Goal: Navigation & Orientation: Find specific page/section

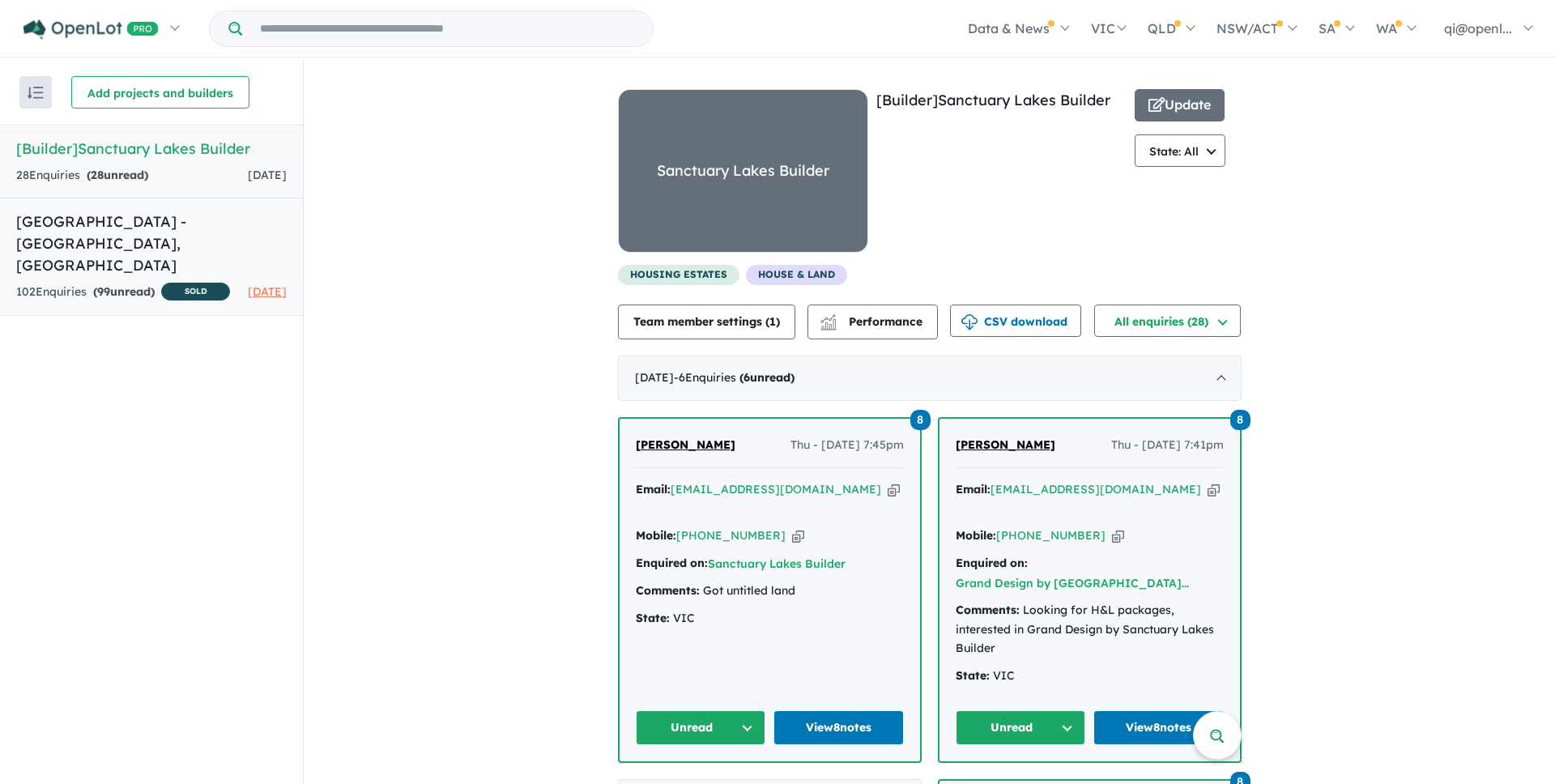
click at [239, 237] on h5 "[GEOGRAPHIC_DATA] - [GEOGRAPHIC_DATA][PERSON_NAME][GEOGRAPHIC_DATA]" at bounding box center [152, 243] width 271 height 65
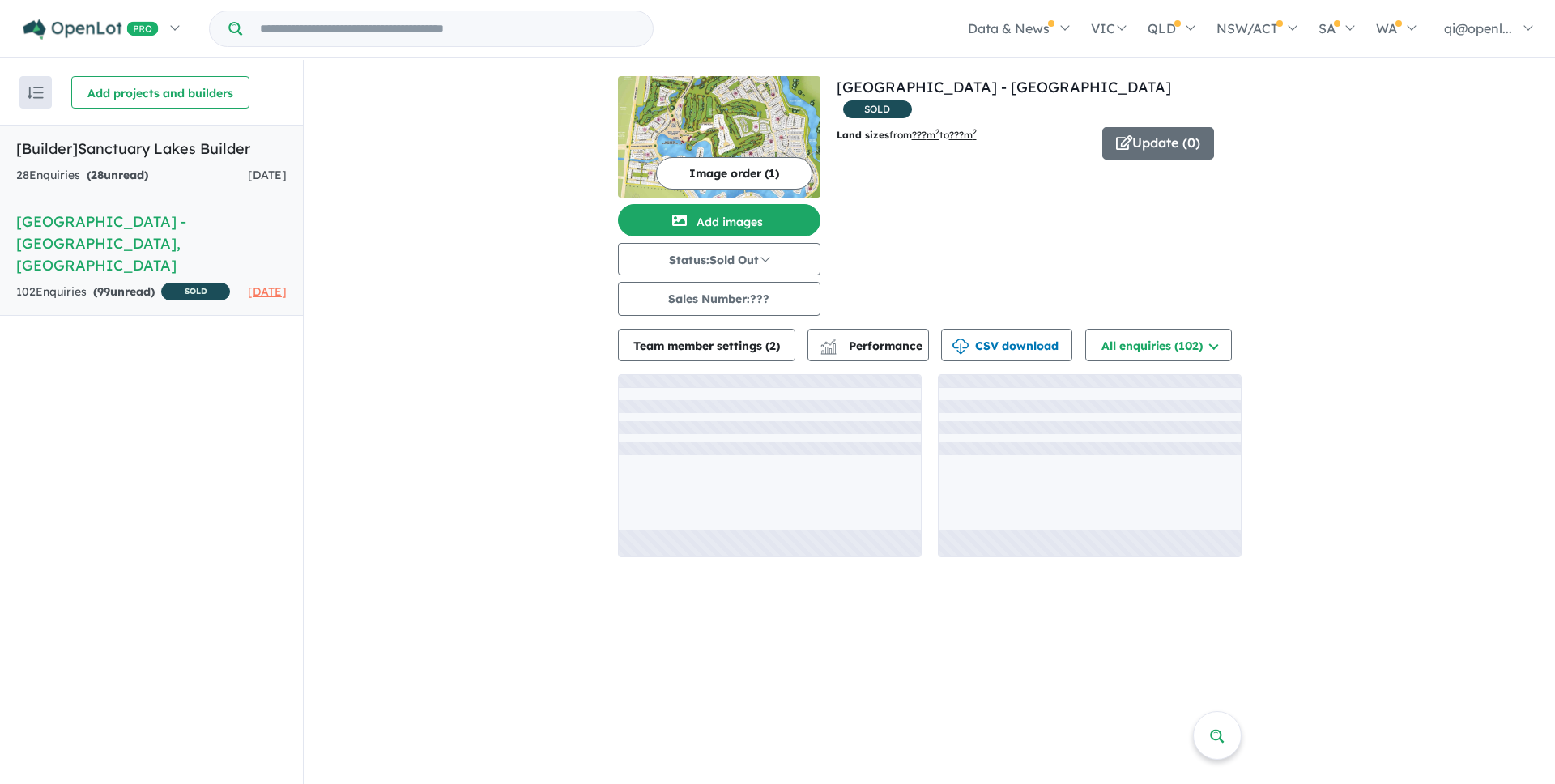
click at [240, 163] on link "[Builder] Sanctuary Lakes Builder 28 Enquir ies ( 28 unread) [DATE]" at bounding box center [151, 162] width 303 height 73
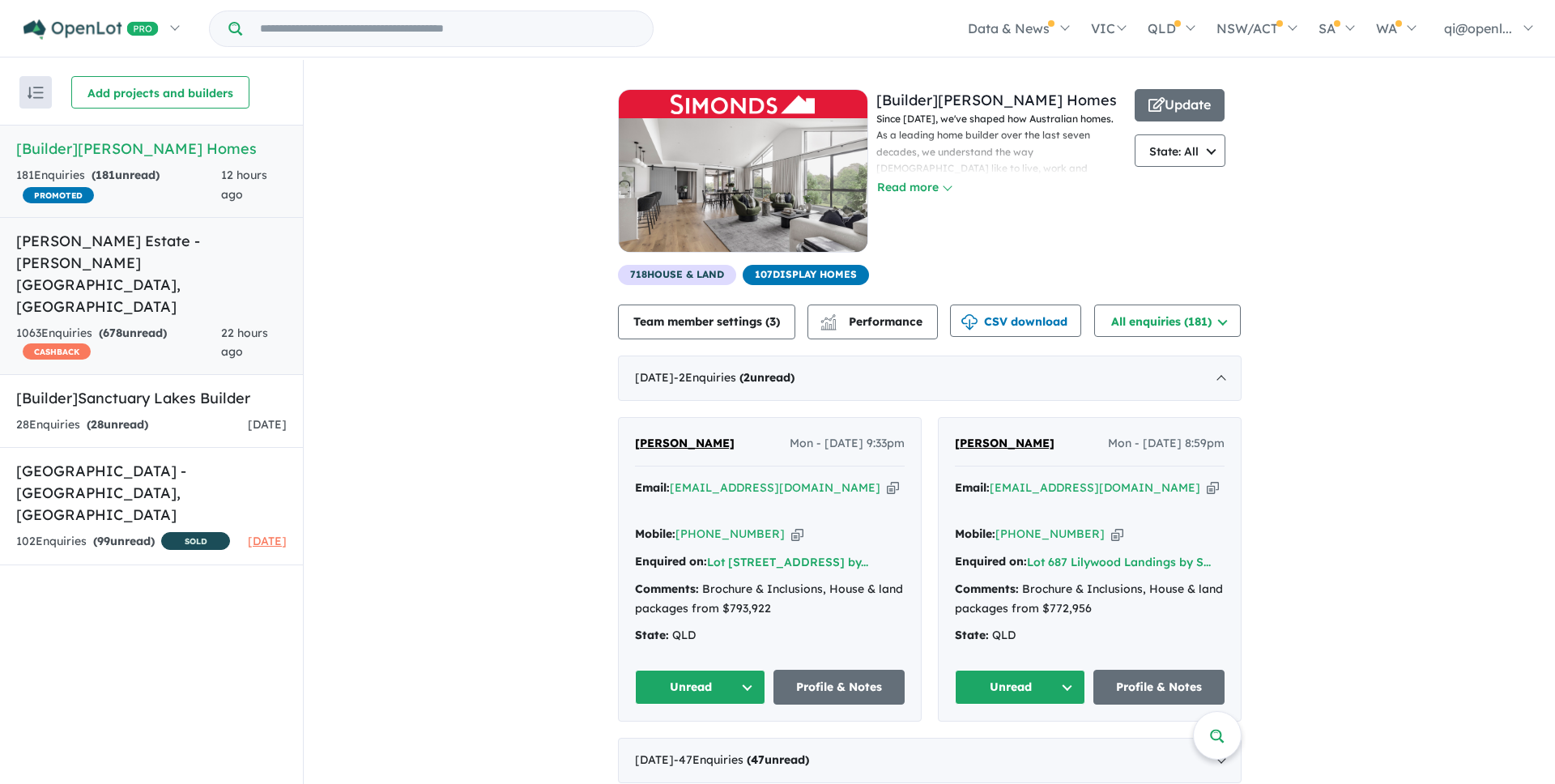
click at [220, 324] on div "1063 Enquir ies ( 678 unread) CASHBACK" at bounding box center [119, 343] width 205 height 39
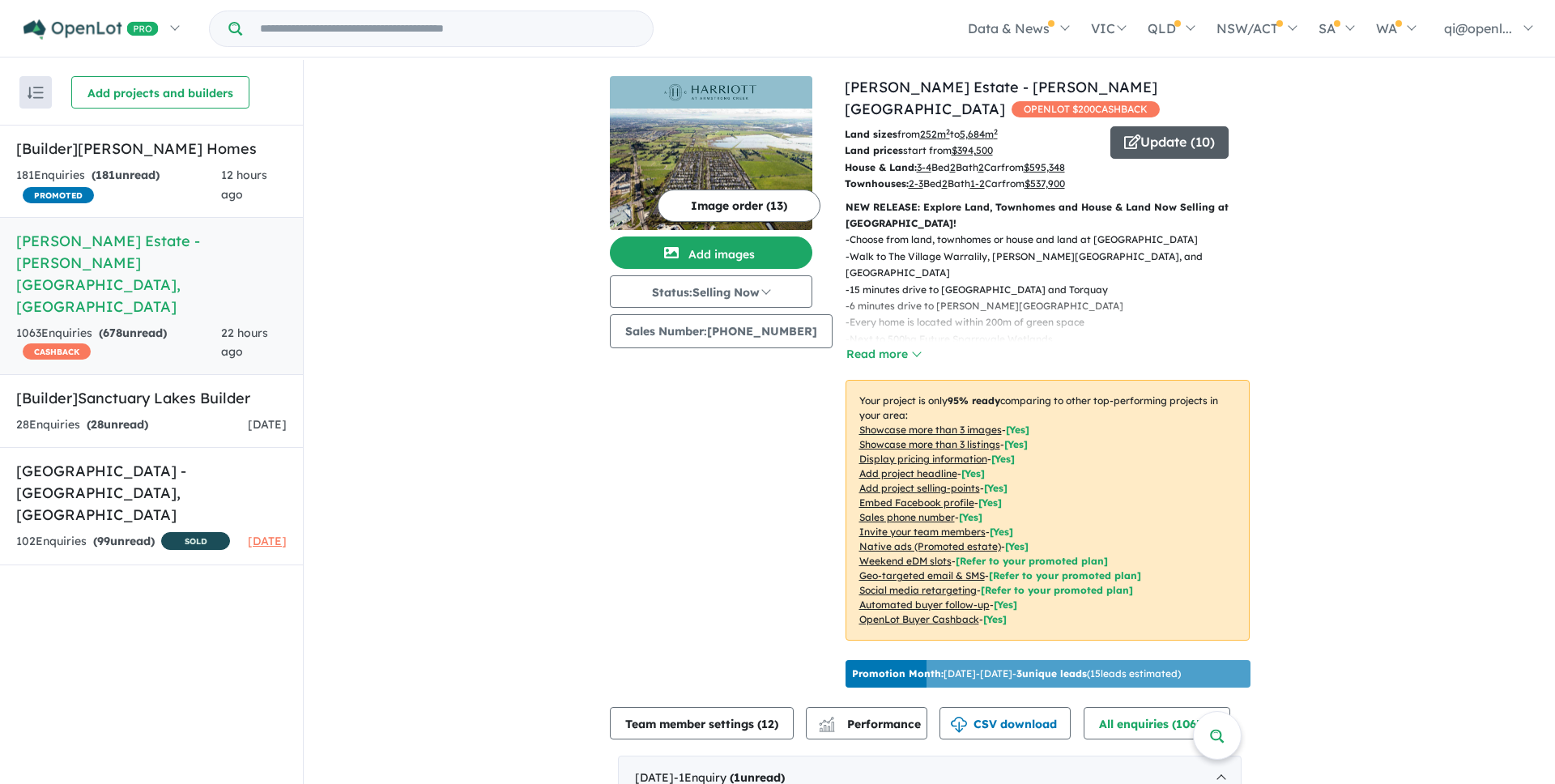
click at [1169, 131] on button "Update ( 10 )" at bounding box center [1169, 142] width 118 height 32
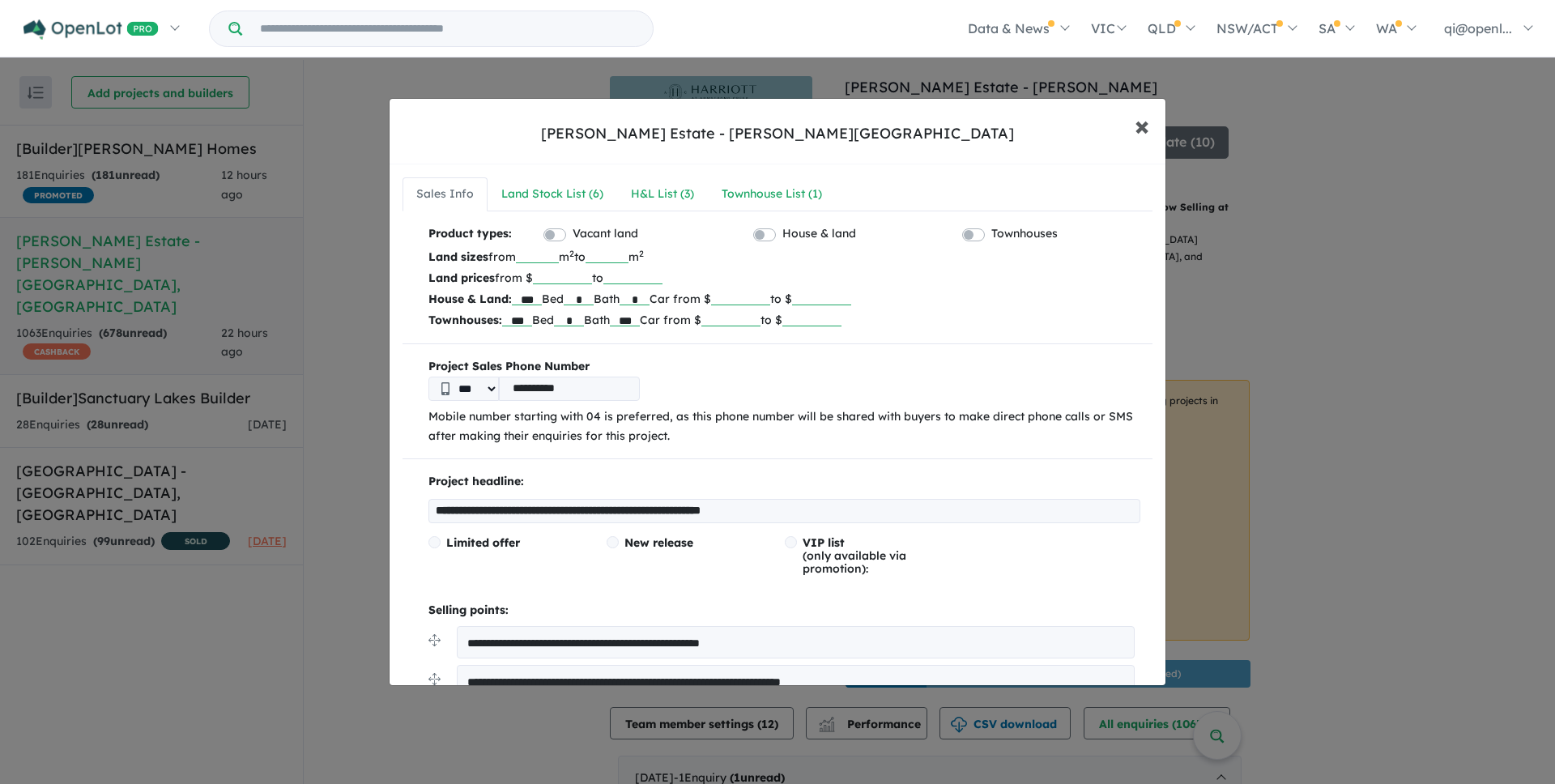
click at [1135, 109] on span "×" at bounding box center [1141, 125] width 15 height 35
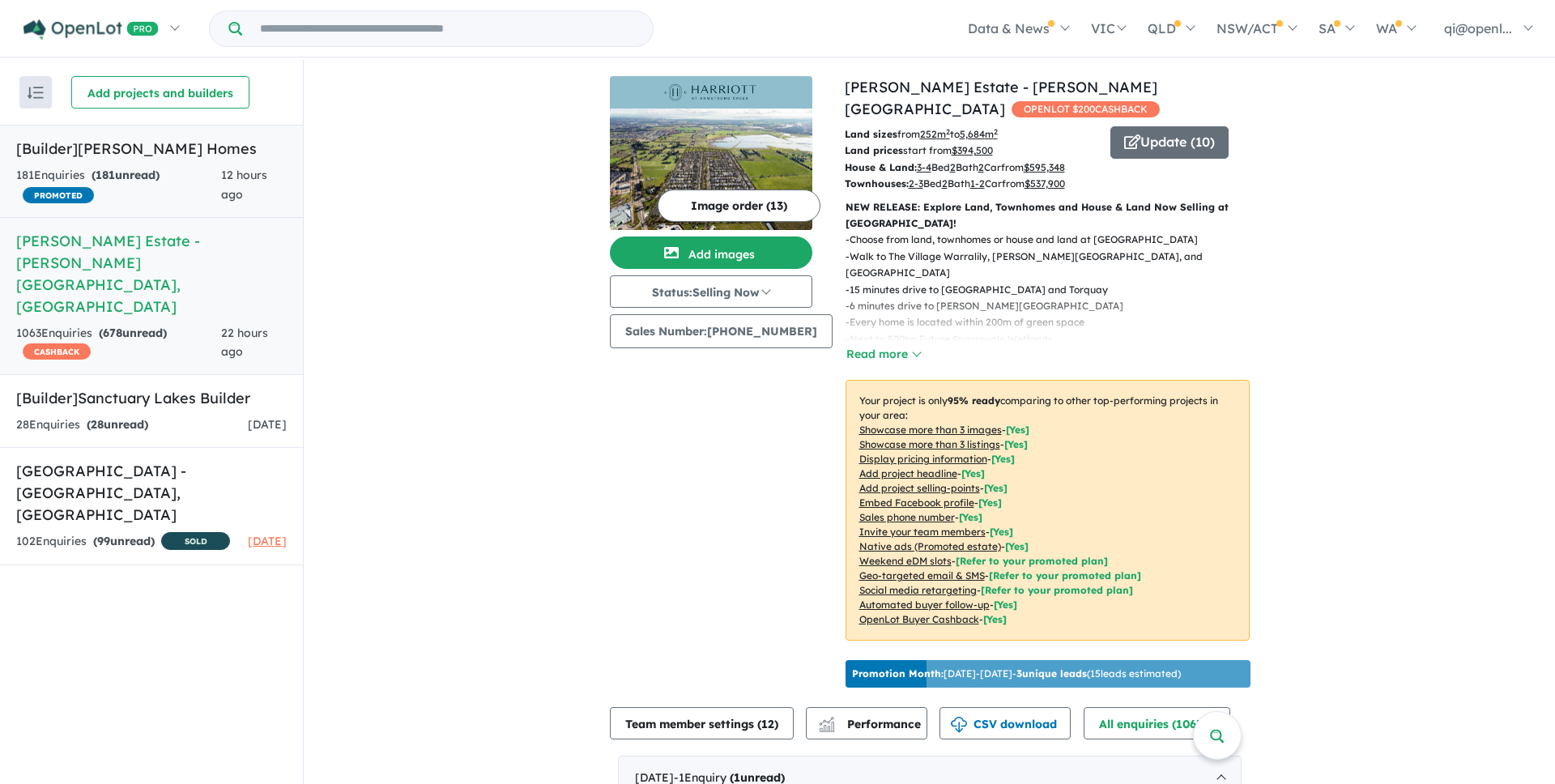
click at [136, 171] on strong "( 181 unread)" at bounding box center [126, 175] width 68 height 15
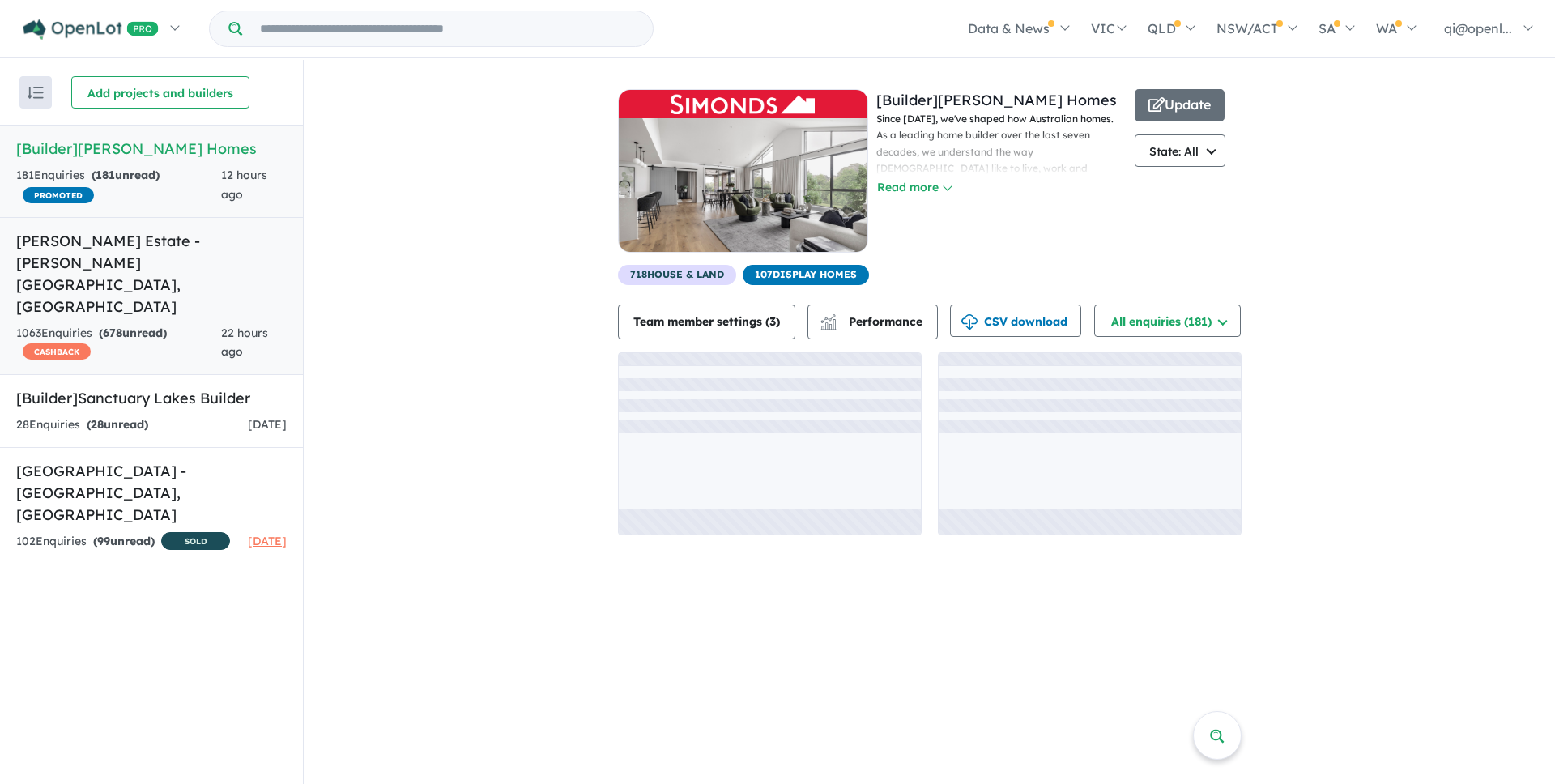
click at [148, 265] on h5 "Harriott Estate - Armstrong Creek , VIC" at bounding box center [152, 273] width 271 height 87
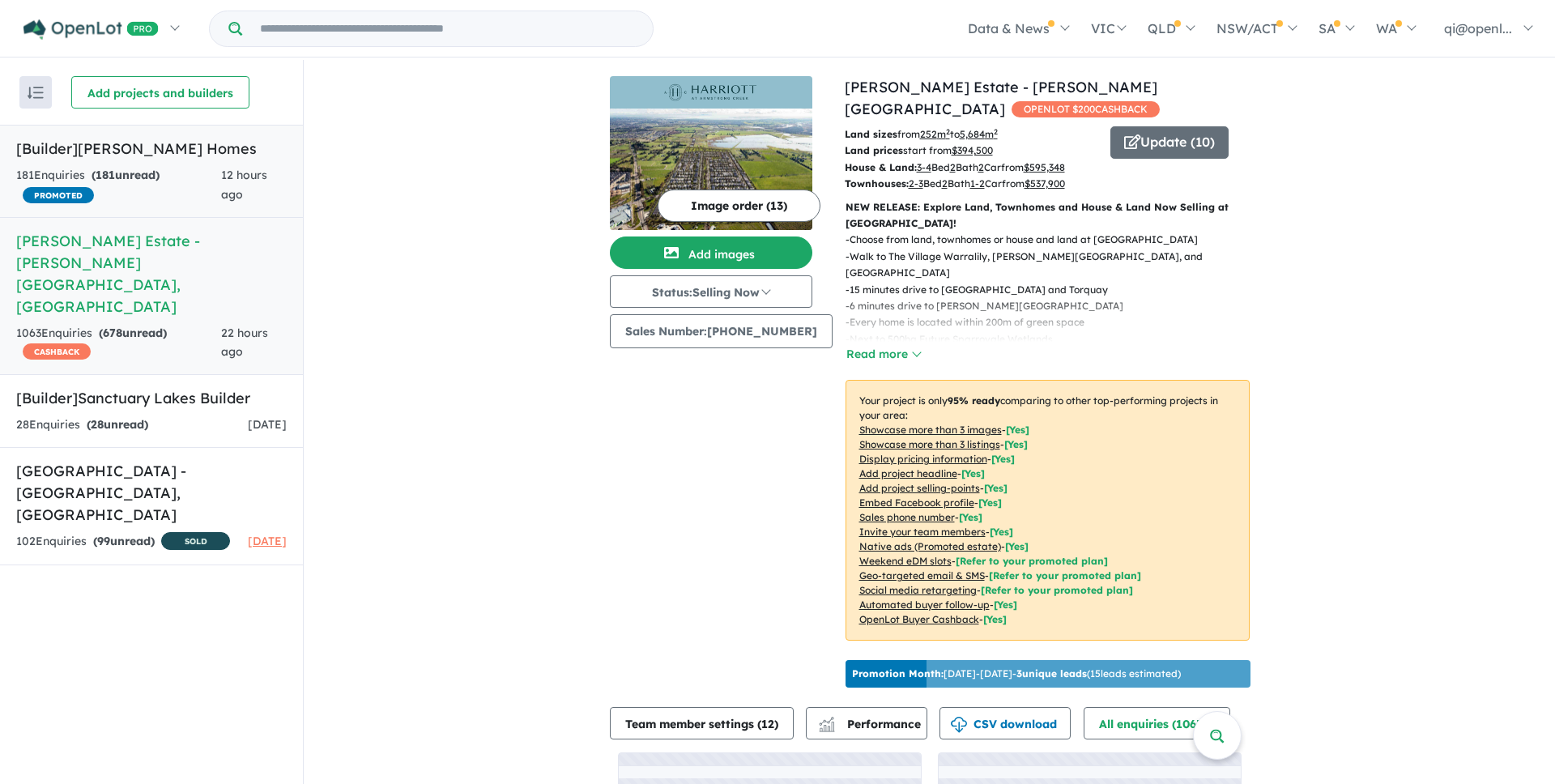
click at [184, 183] on div "181 Enquir ies ( 181 unread) PROMOTED" at bounding box center [119, 185] width 205 height 39
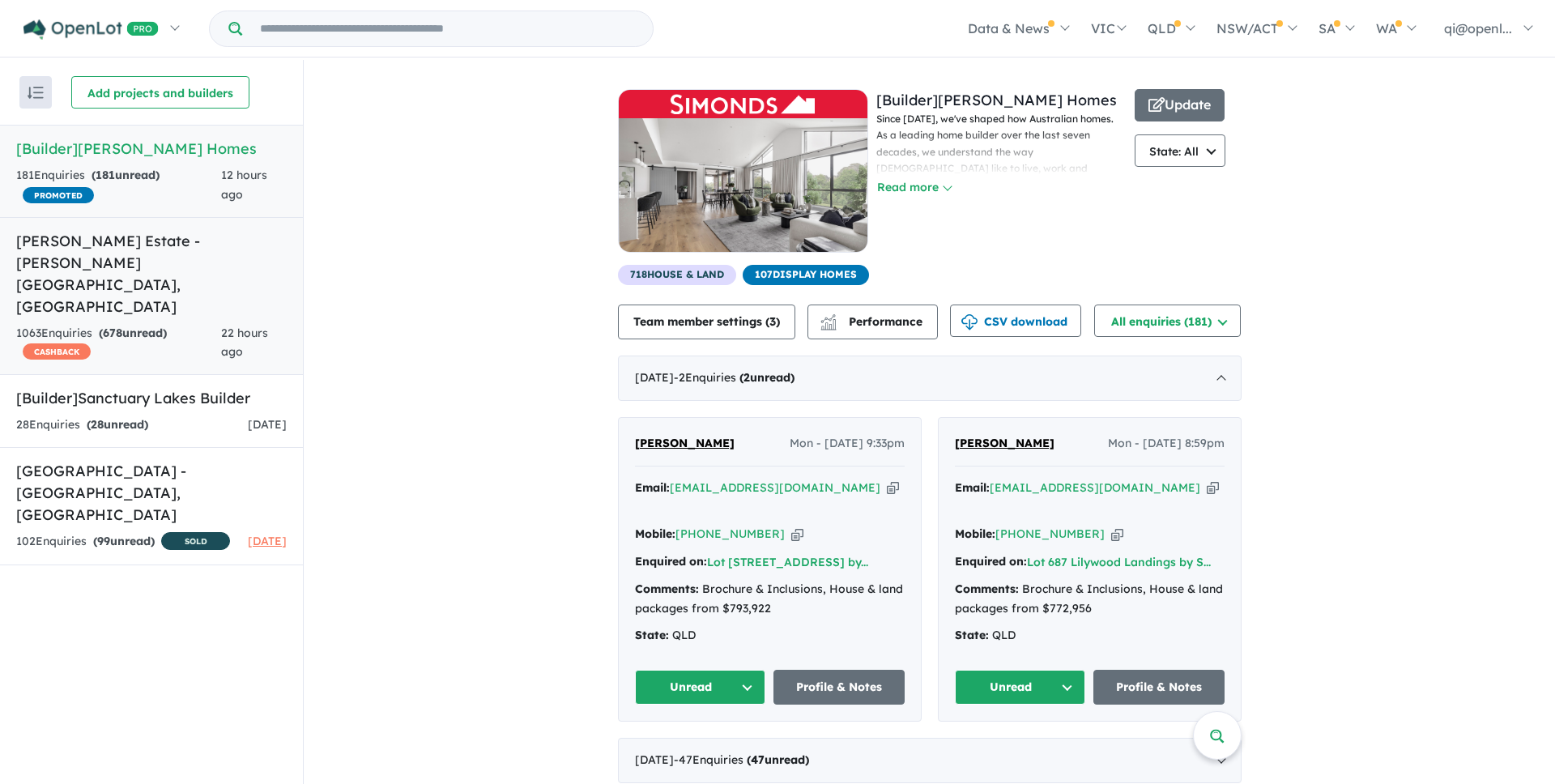
click at [169, 324] on div "1063 Enquir ies ( 678 unread) CASHBACK" at bounding box center [119, 343] width 205 height 39
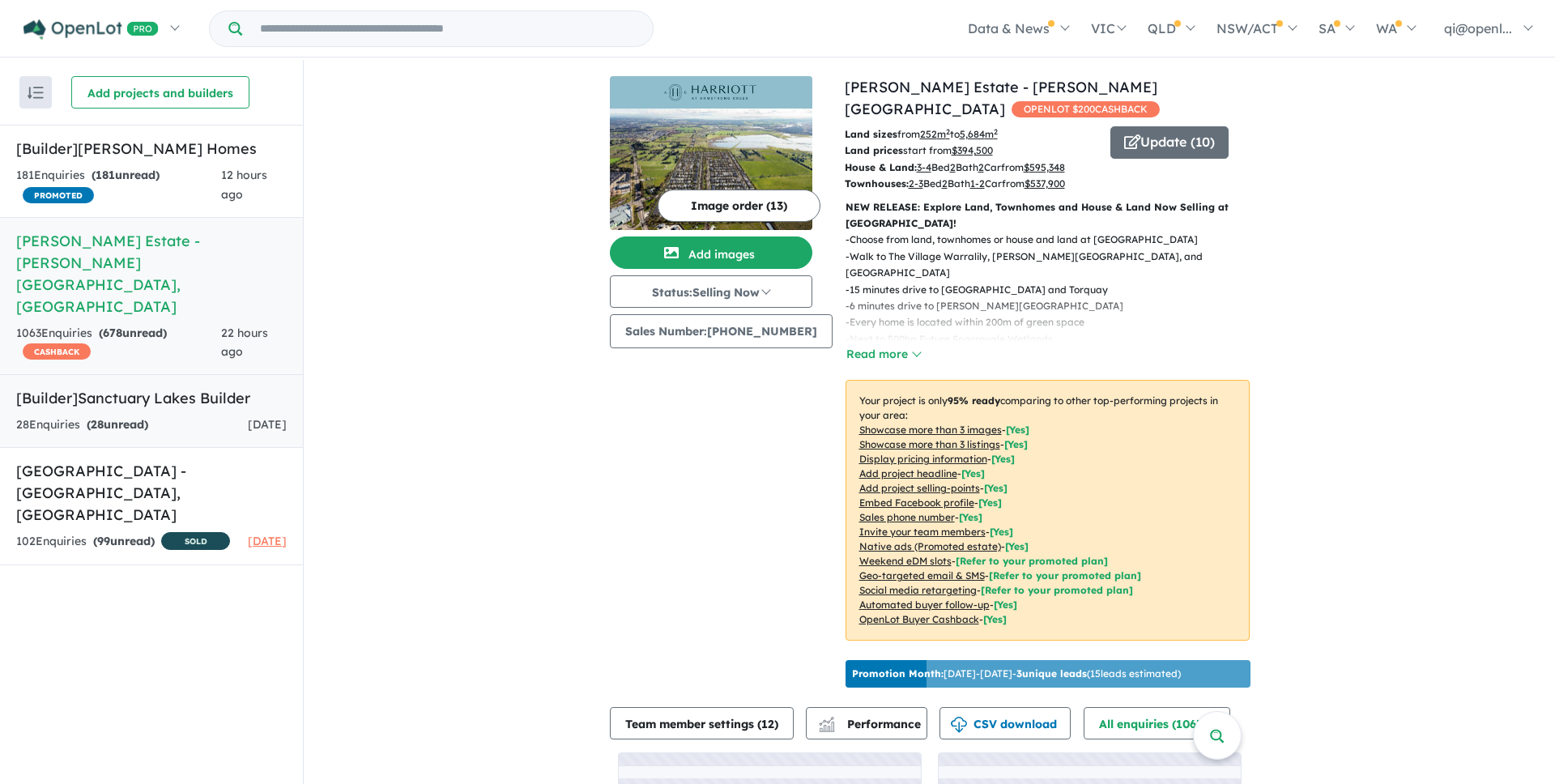
click at [162, 416] on div "28 Enquir ies ( 28 unread) 4 days ago" at bounding box center [152, 425] width 271 height 19
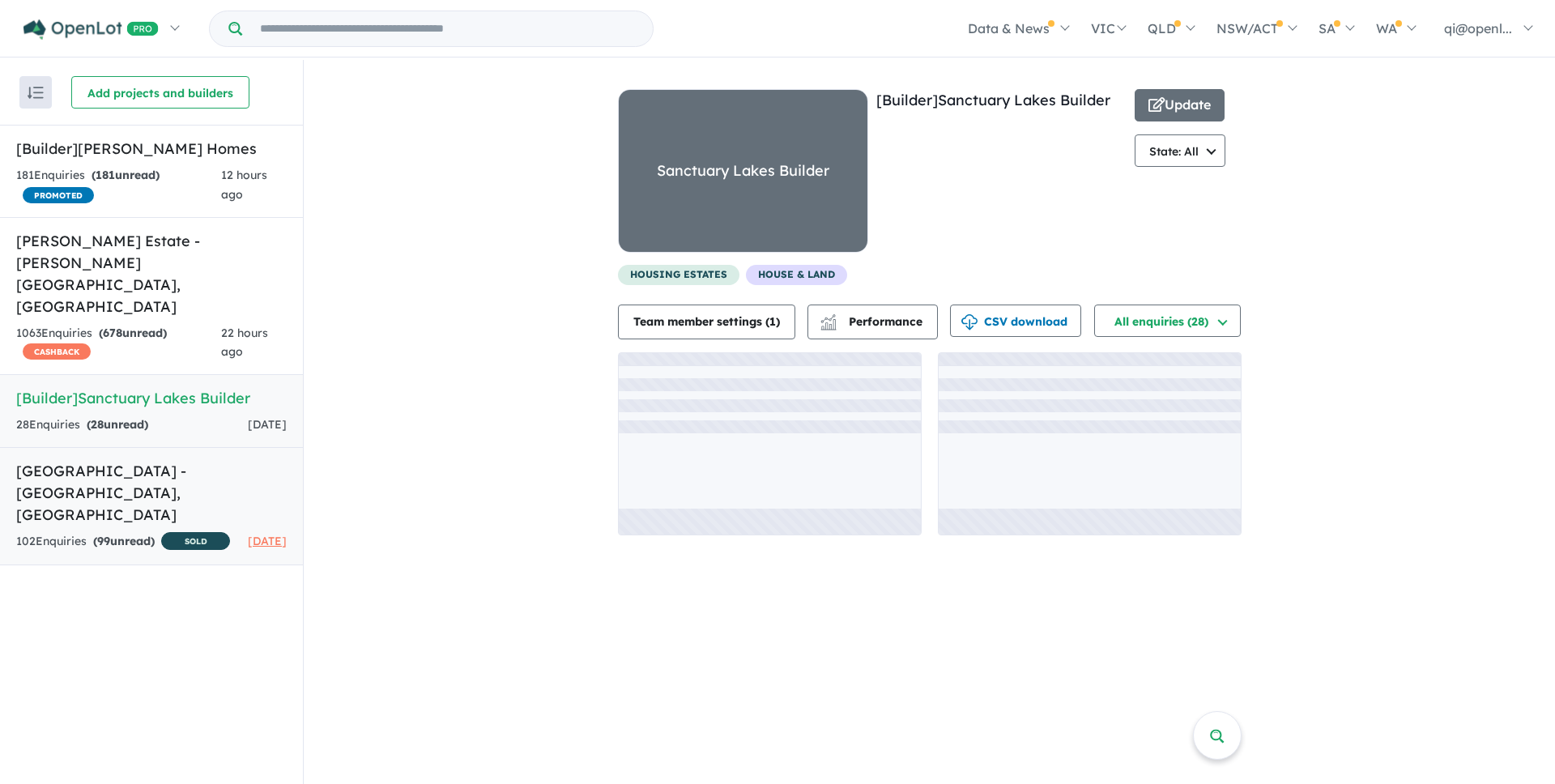
click at [180, 460] on h5 "[GEOGRAPHIC_DATA] - [GEOGRAPHIC_DATA][PERSON_NAME][GEOGRAPHIC_DATA]" at bounding box center [152, 492] width 271 height 65
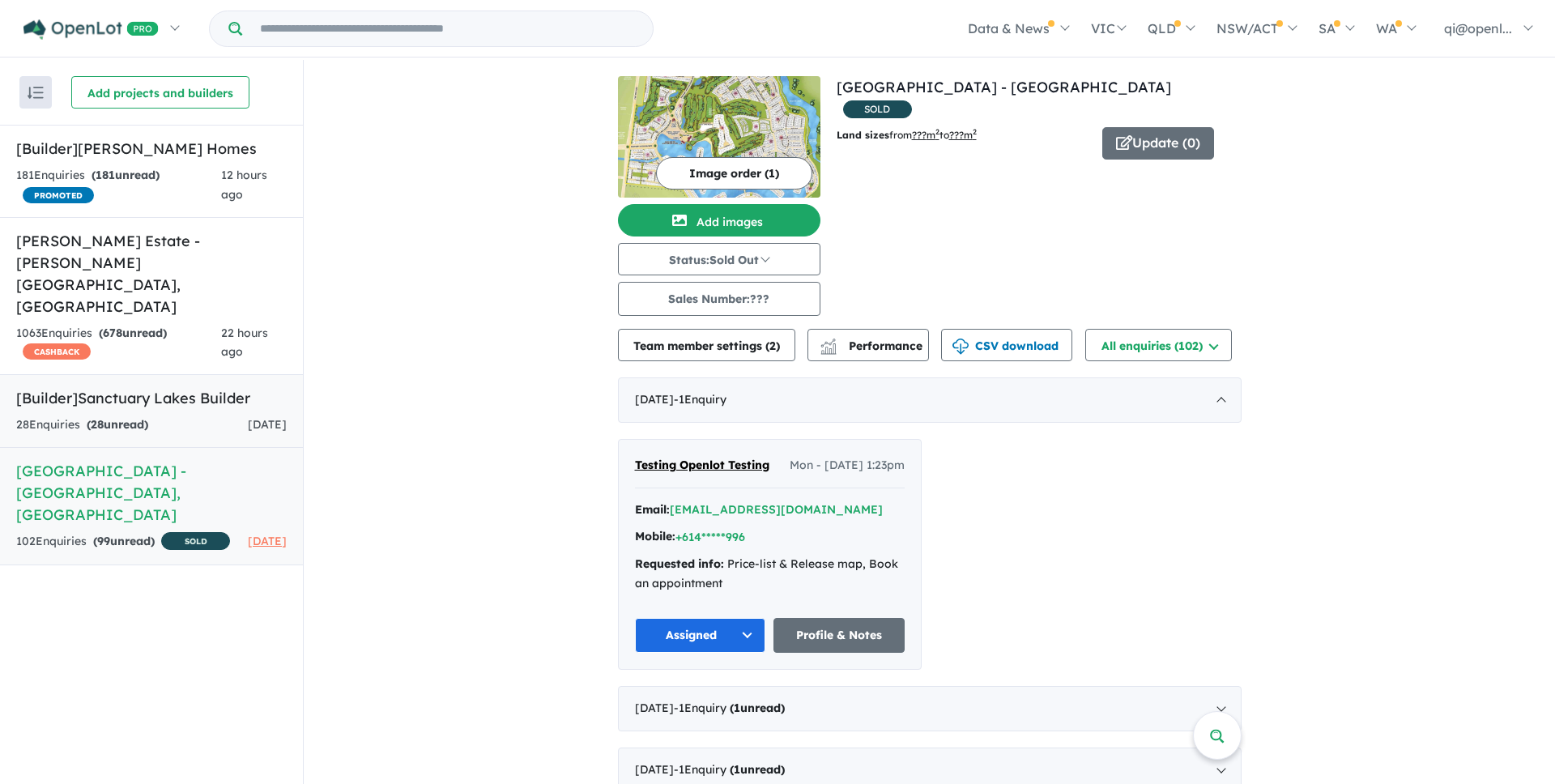
click at [191, 375] on link "[Builder] Sanctuary Lakes Builder 28 Enquir ies ( 28 unread) [DATE]" at bounding box center [151, 411] width 303 height 73
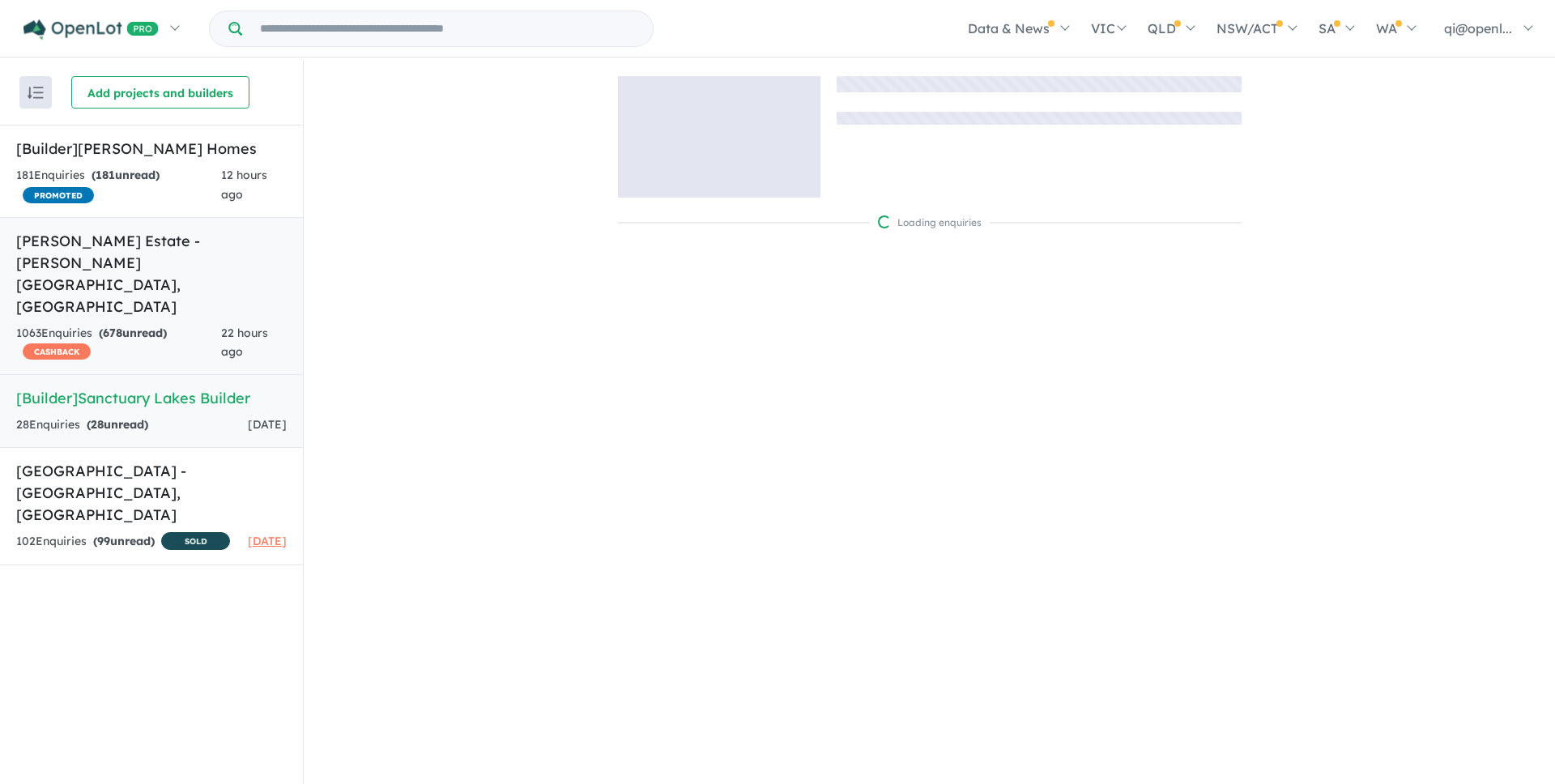
click at [202, 324] on div "1063 Enquir ies ( 678 unread) CASHBACK" at bounding box center [119, 343] width 205 height 39
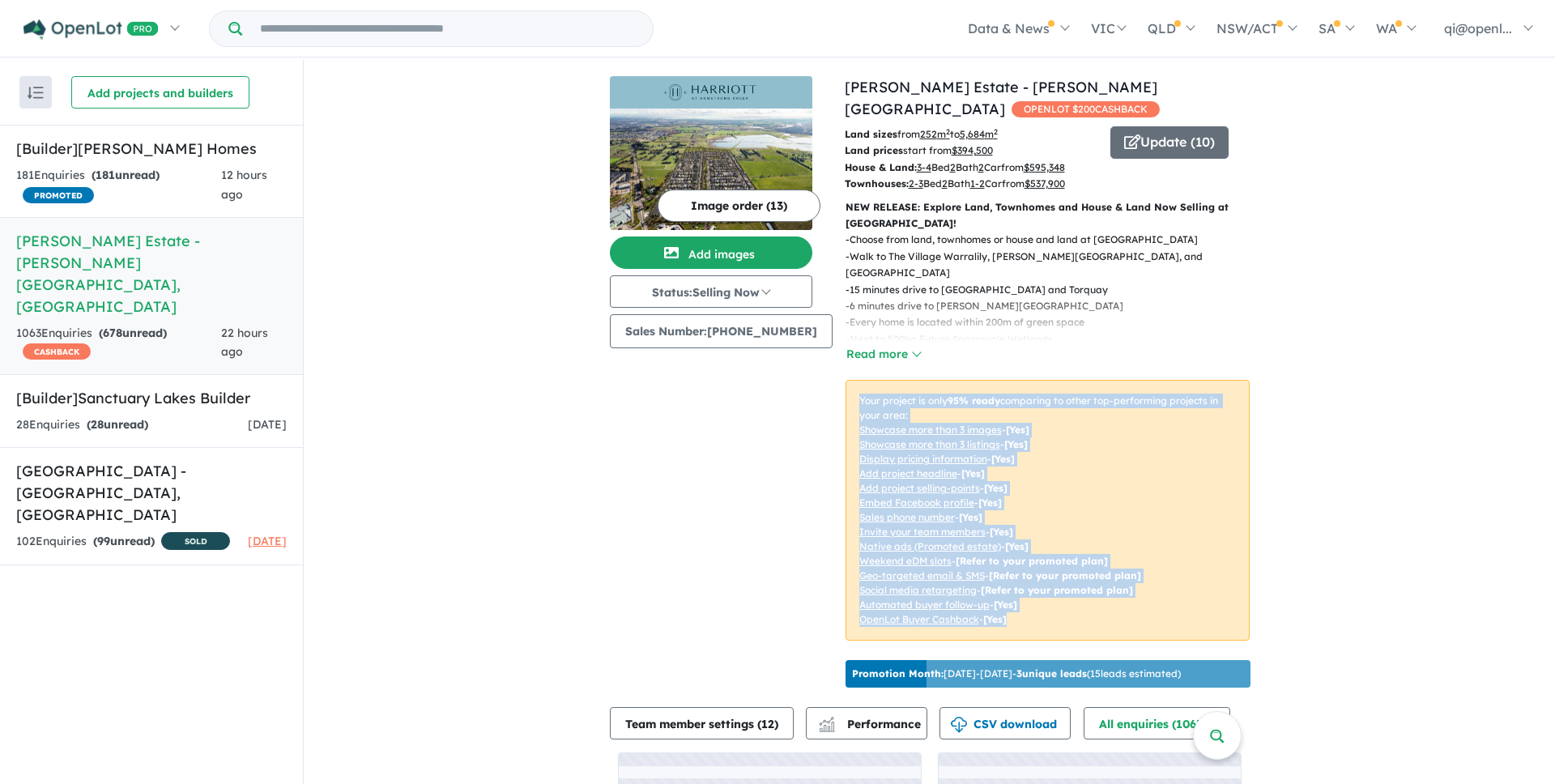
drag, startPoint x: 1108, startPoint y: 354, endPoint x: 1181, endPoint y: 609, distance: 265.2
click at [1181, 609] on div "NEW RELEASE: Explore Land, Townhomes and House & Land Now Selling at Harriott! …" at bounding box center [1042, 426] width 417 height 454
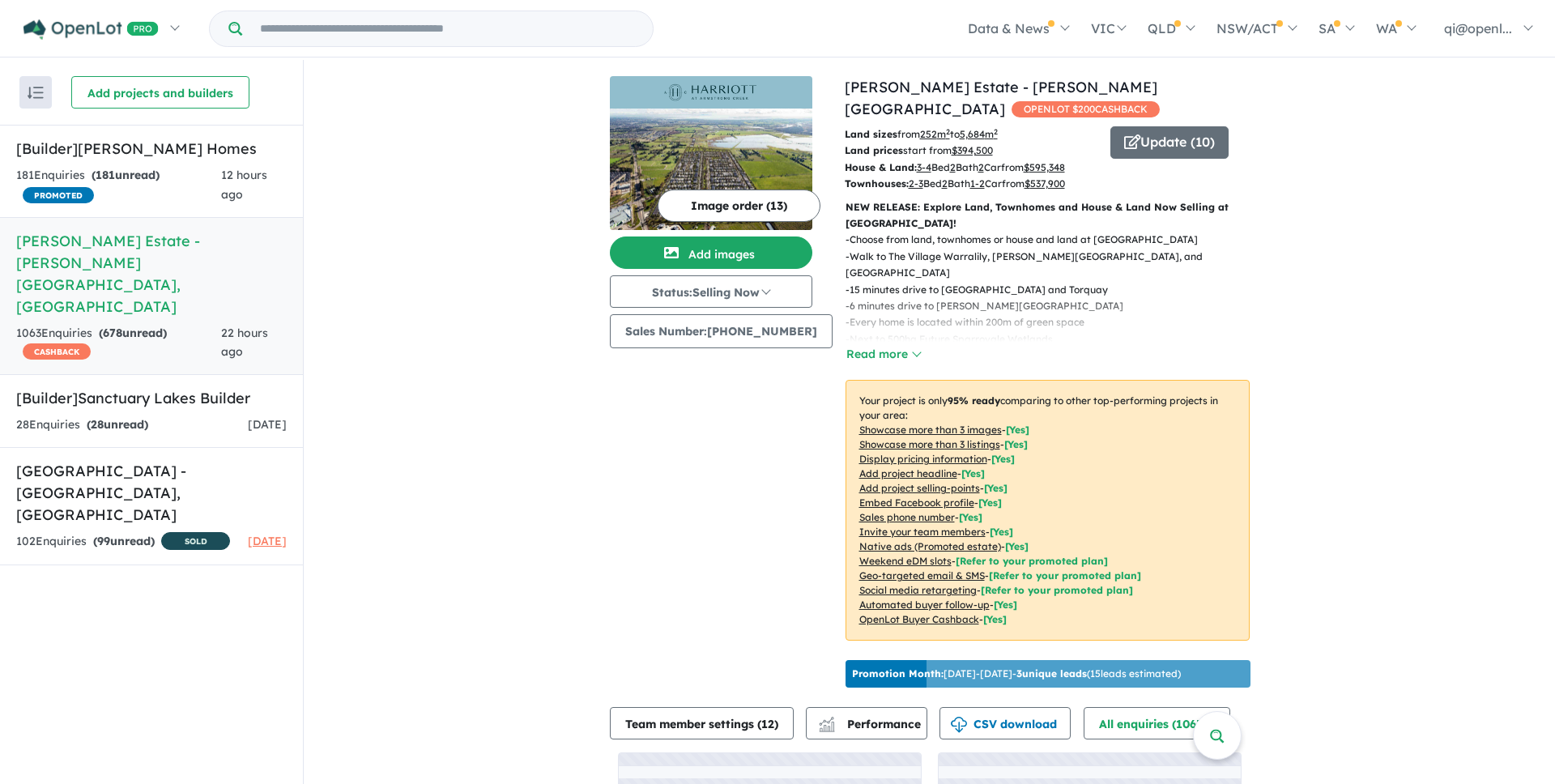
click at [1414, 168] on div "View 2 projects in your account Harriott Estate - Armstrong Creek OPENLOT $ 200…" at bounding box center [929, 505] width 1251 height 891
click at [1033, 78] on link "Harriott Estate - Armstrong Creek" at bounding box center [1001, 98] width 313 height 40
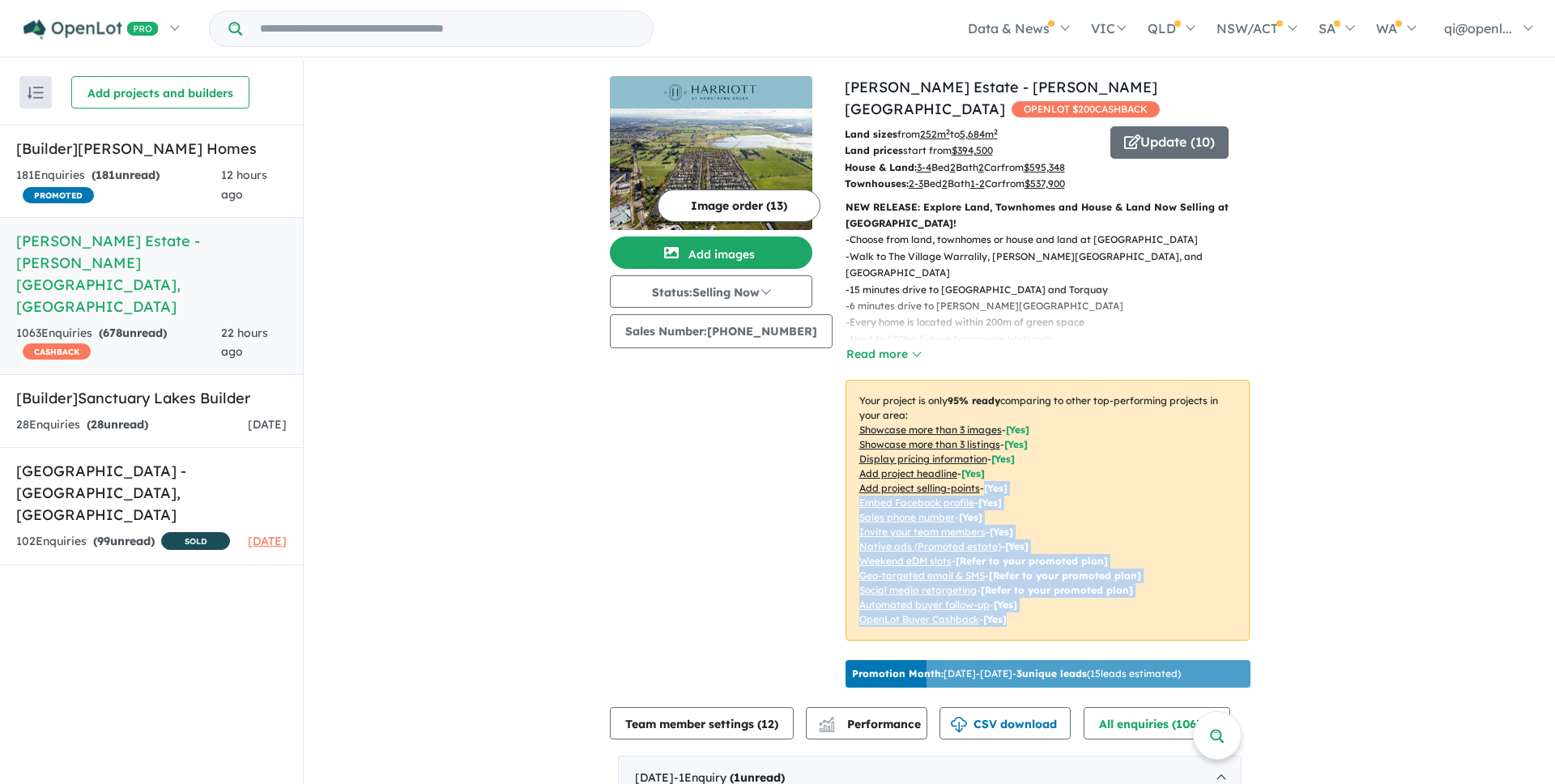
drag, startPoint x: 1080, startPoint y: 609, endPoint x: 1111, endPoint y: 465, distance: 147.3
click at [1111, 465] on p "Your project is only 95 % ready comparing to other top-performing projects in y…" at bounding box center [1047, 510] width 404 height 261
drag, startPoint x: 1111, startPoint y: 465, endPoint x: 1130, endPoint y: 590, distance: 126.4
click at [1130, 590] on p "Your project is only 95 % ready comparing to other top-performing projects in y…" at bounding box center [1047, 510] width 404 height 261
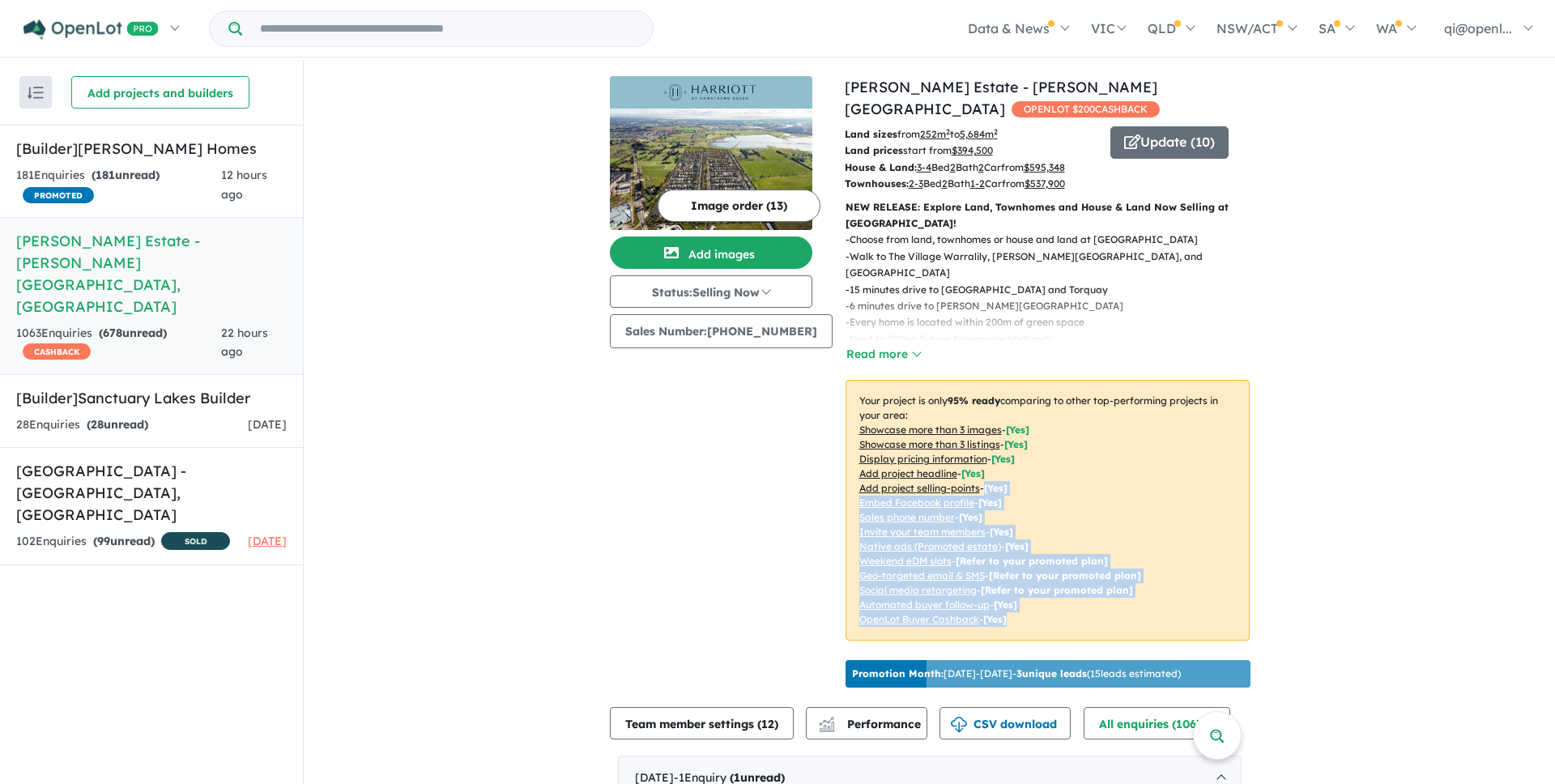
click at [1042, 569] on span "[Refer to your promoted plan]" at bounding box center [1065, 575] width 152 height 12
drag, startPoint x: 1139, startPoint y: 470, endPoint x: 1172, endPoint y: 578, distance: 112.9
click at [1172, 578] on p "Your project is only 95 % ready comparing to other top-performing projects in y…" at bounding box center [1047, 510] width 404 height 261
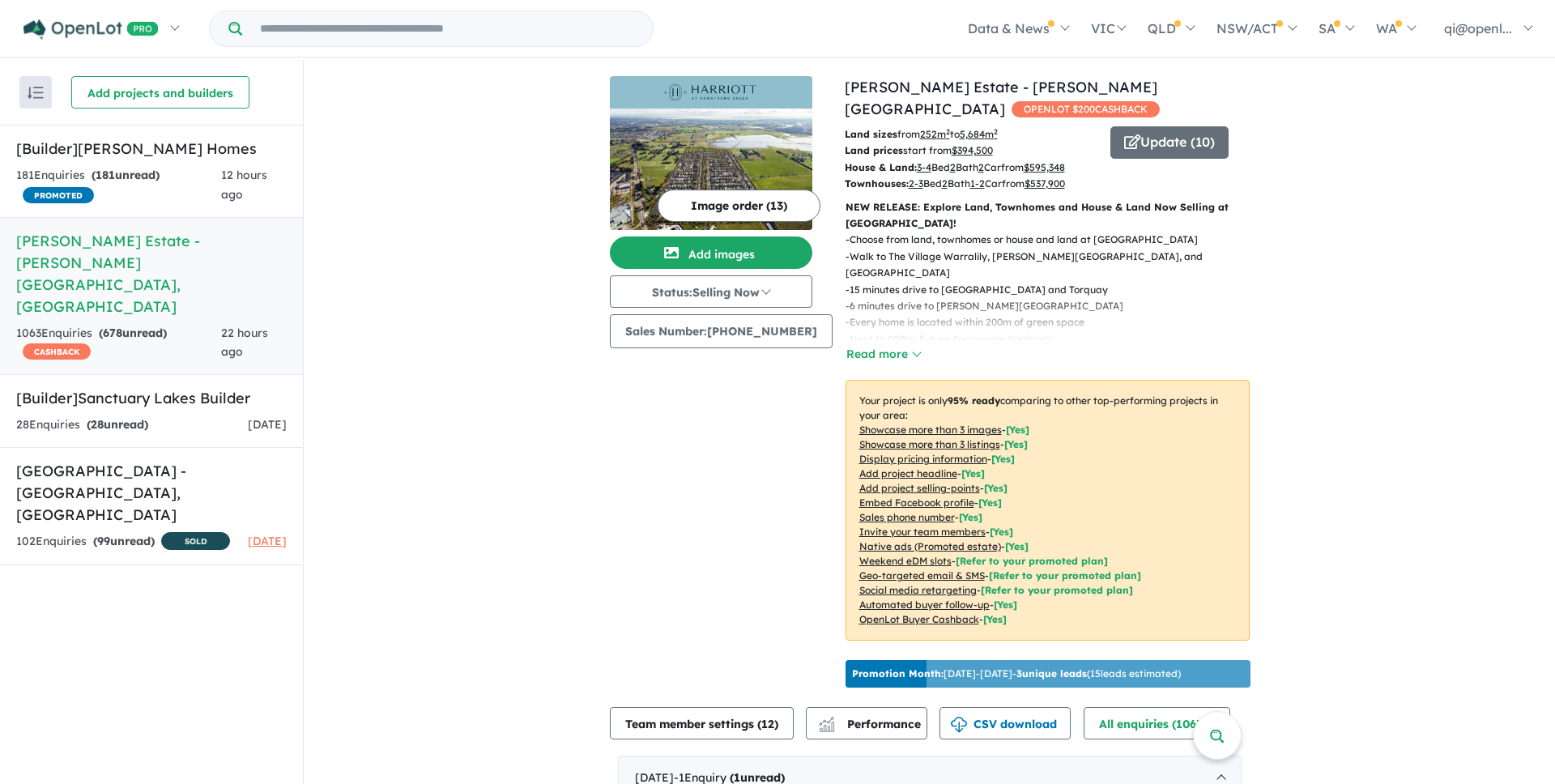
click at [887, 321] on div "- Choose from land, townhomes or house and land at Harriott - Walk to The Villa…" at bounding box center [1042, 297] width 417 height 132
click at [895, 345] on button "Read more" at bounding box center [883, 354] width 76 height 18
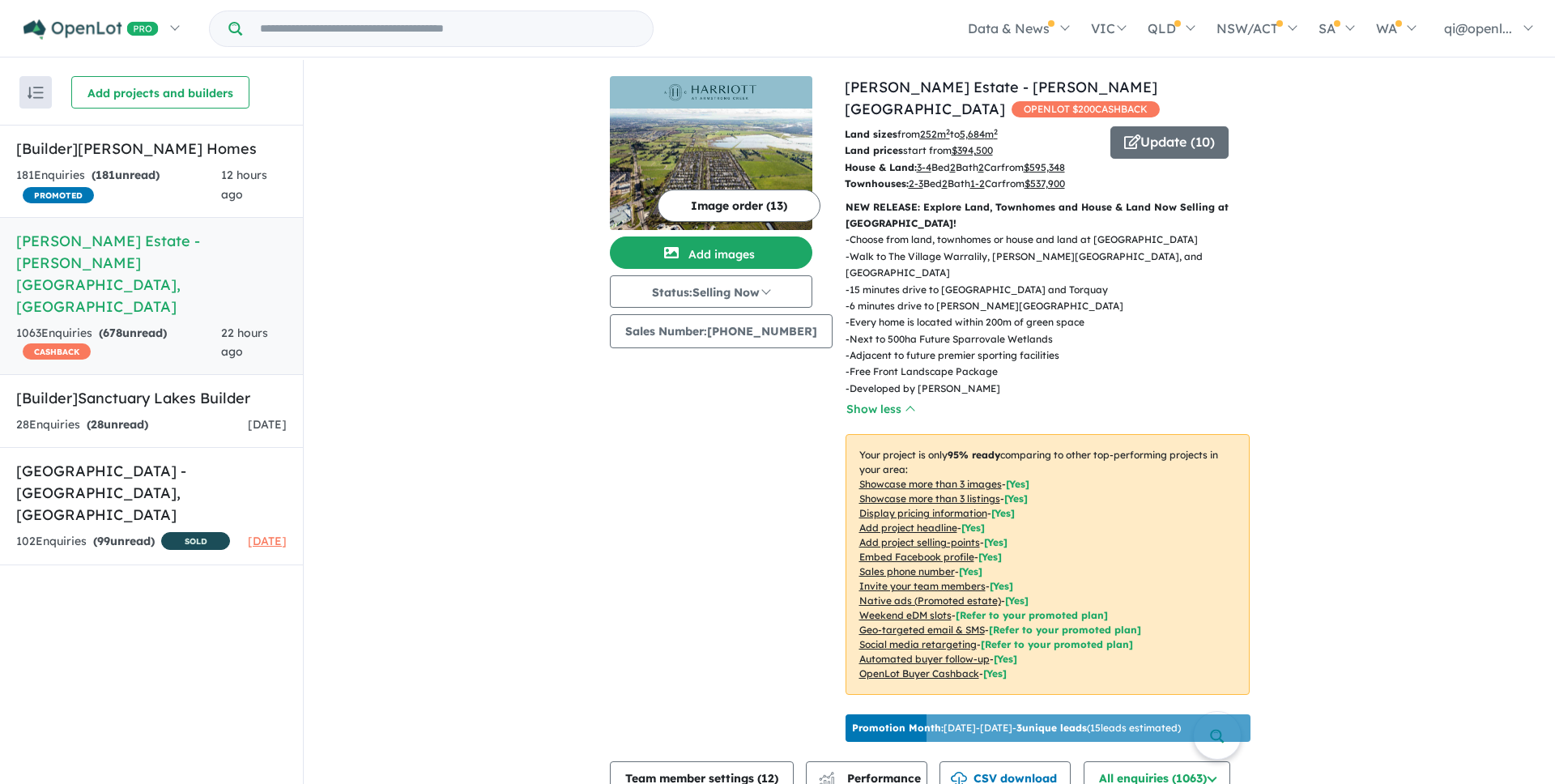
click at [898, 400] on button "Show less" at bounding box center [880, 409] width 70 height 18
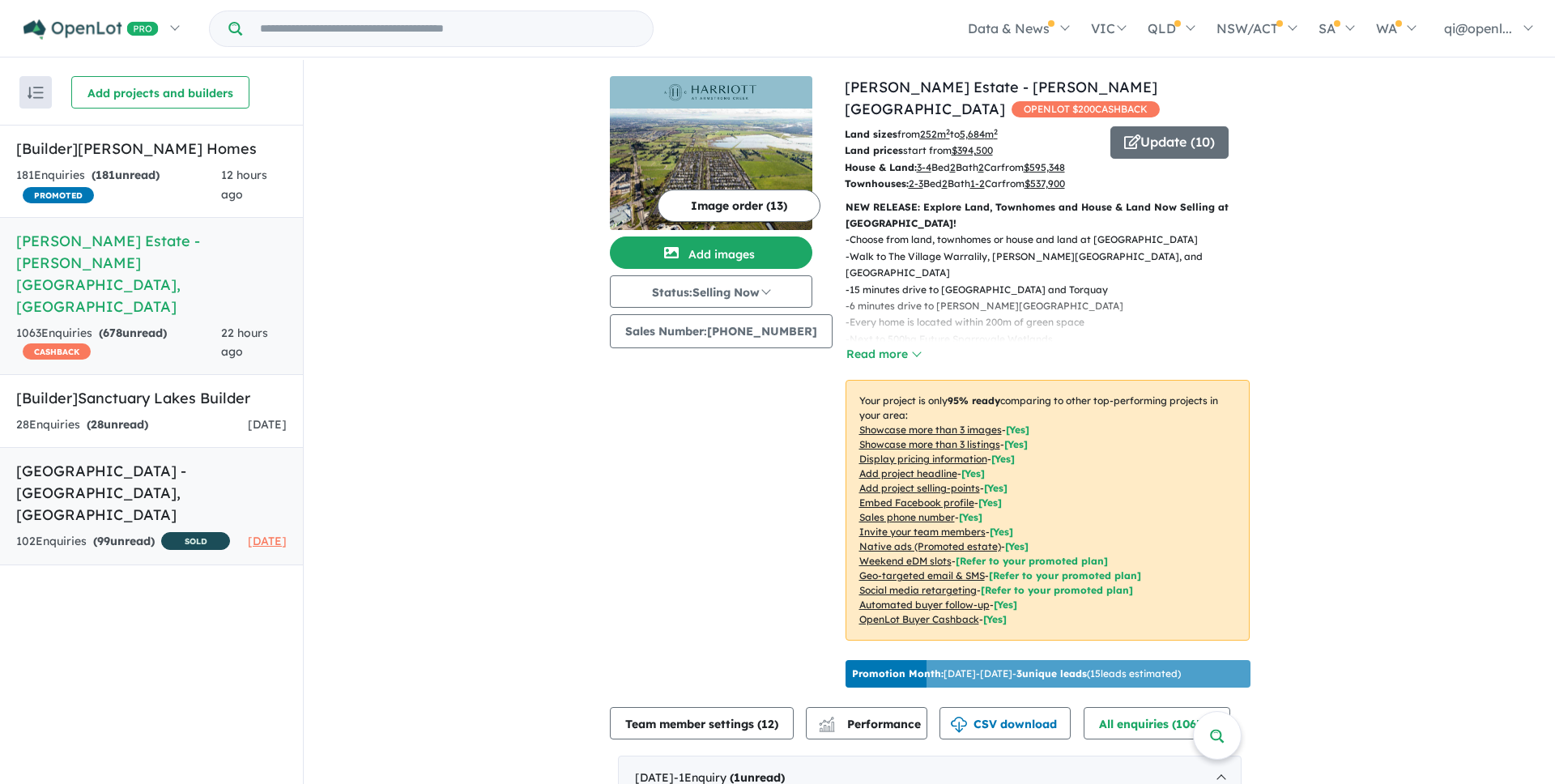
click at [134, 460] on h5 "[GEOGRAPHIC_DATA] - [GEOGRAPHIC_DATA][PERSON_NAME][GEOGRAPHIC_DATA]" at bounding box center [152, 492] width 271 height 65
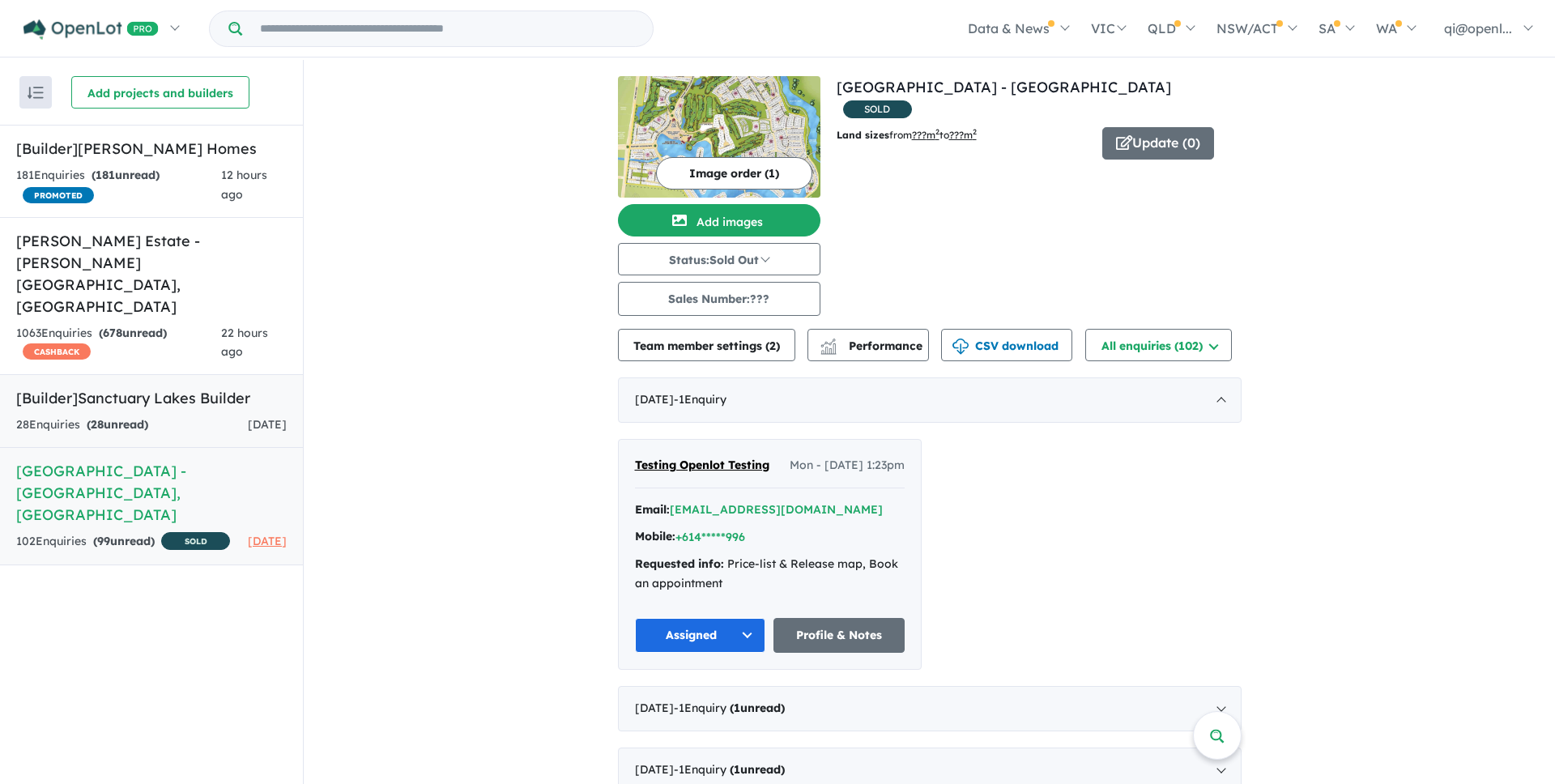
click at [197, 416] on div "28 Enquir ies ( 28 unread) 4 days ago" at bounding box center [152, 425] width 271 height 19
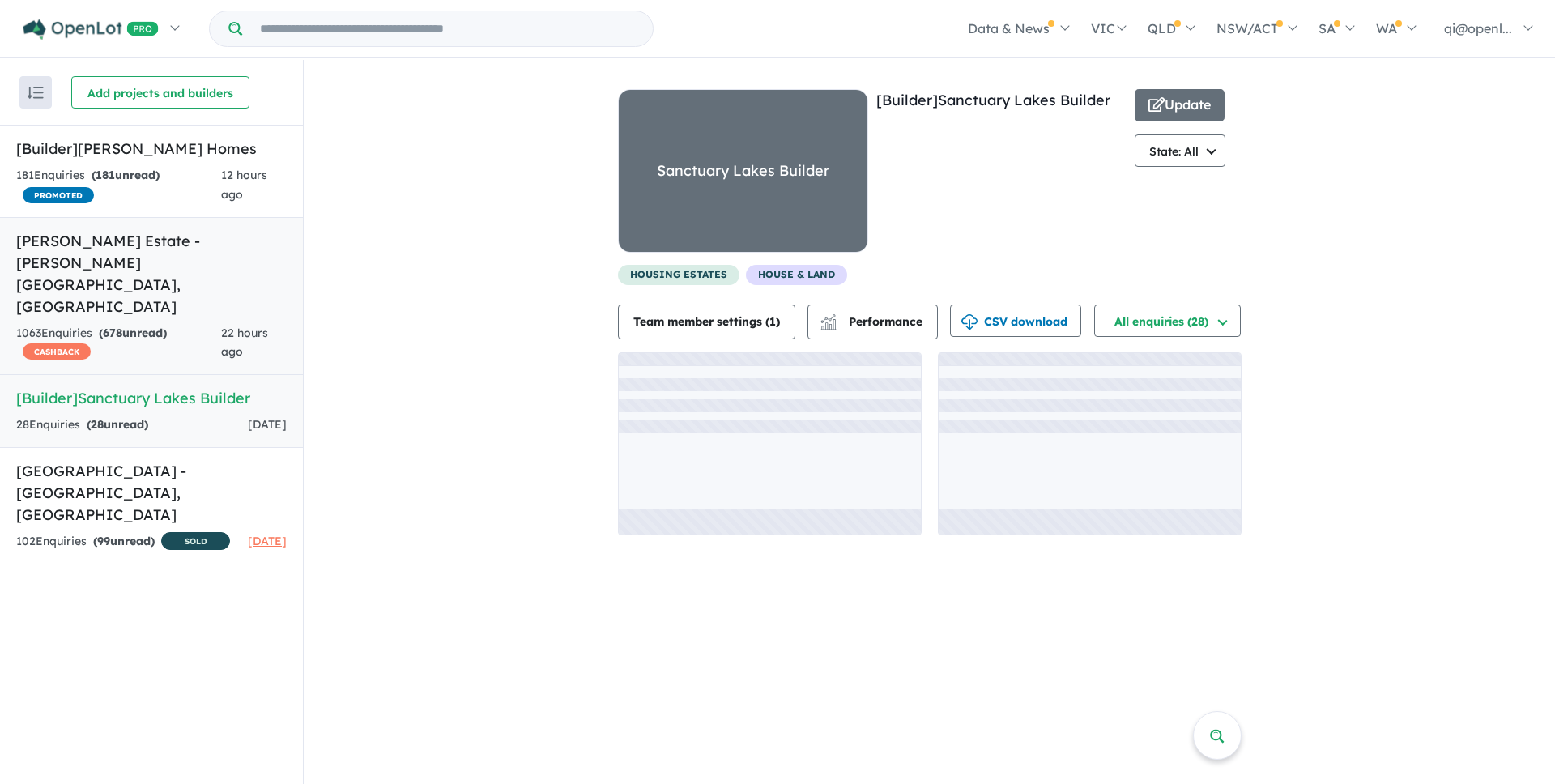
click at [197, 324] on div "1063 Enquir ies ( 678 unread) CASHBACK" at bounding box center [119, 343] width 205 height 39
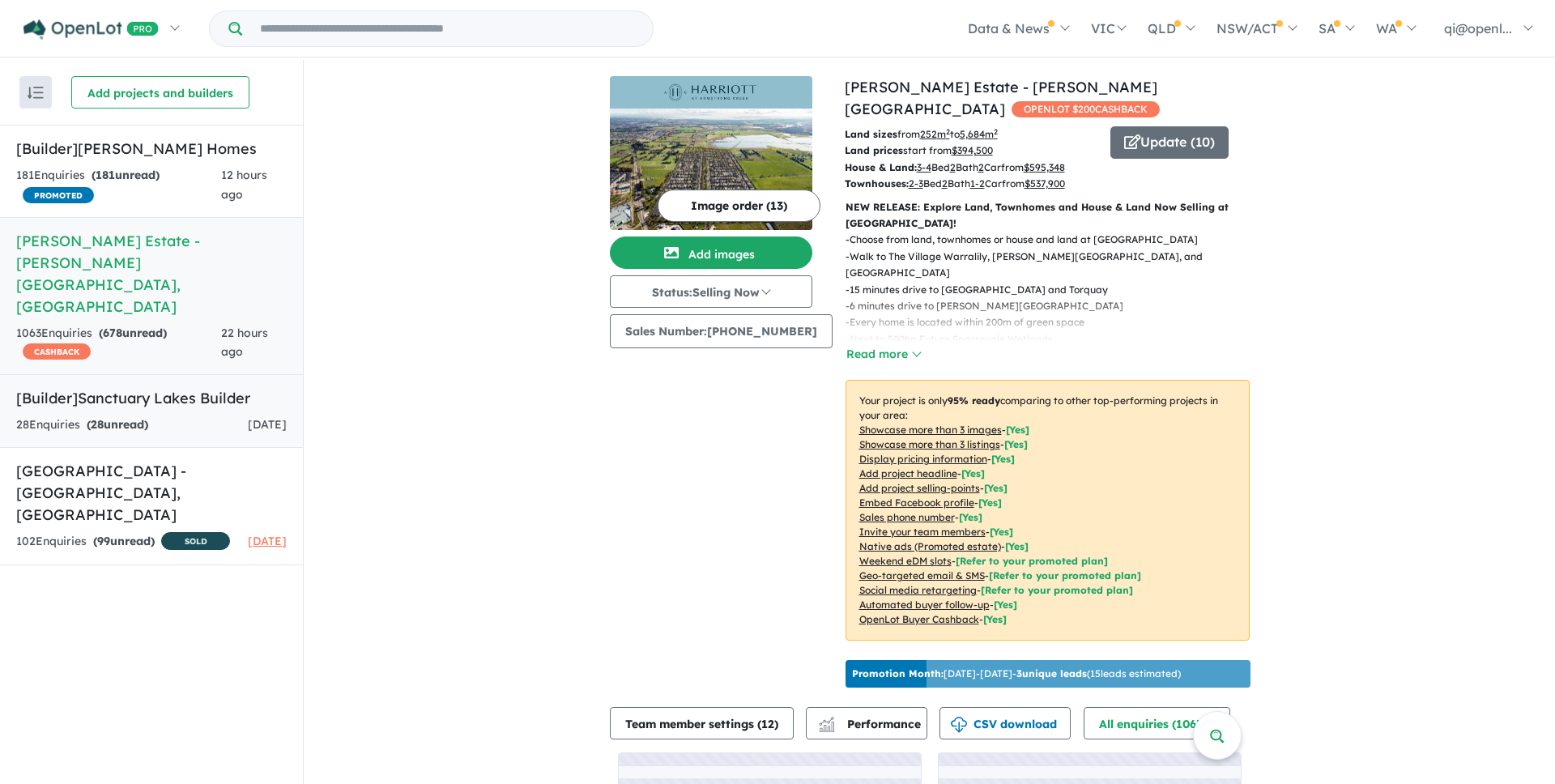
click at [222, 375] on link "[Builder] Sanctuary Lakes Builder 28 Enquir ies ( 28 unread) [DATE]" at bounding box center [151, 411] width 303 height 73
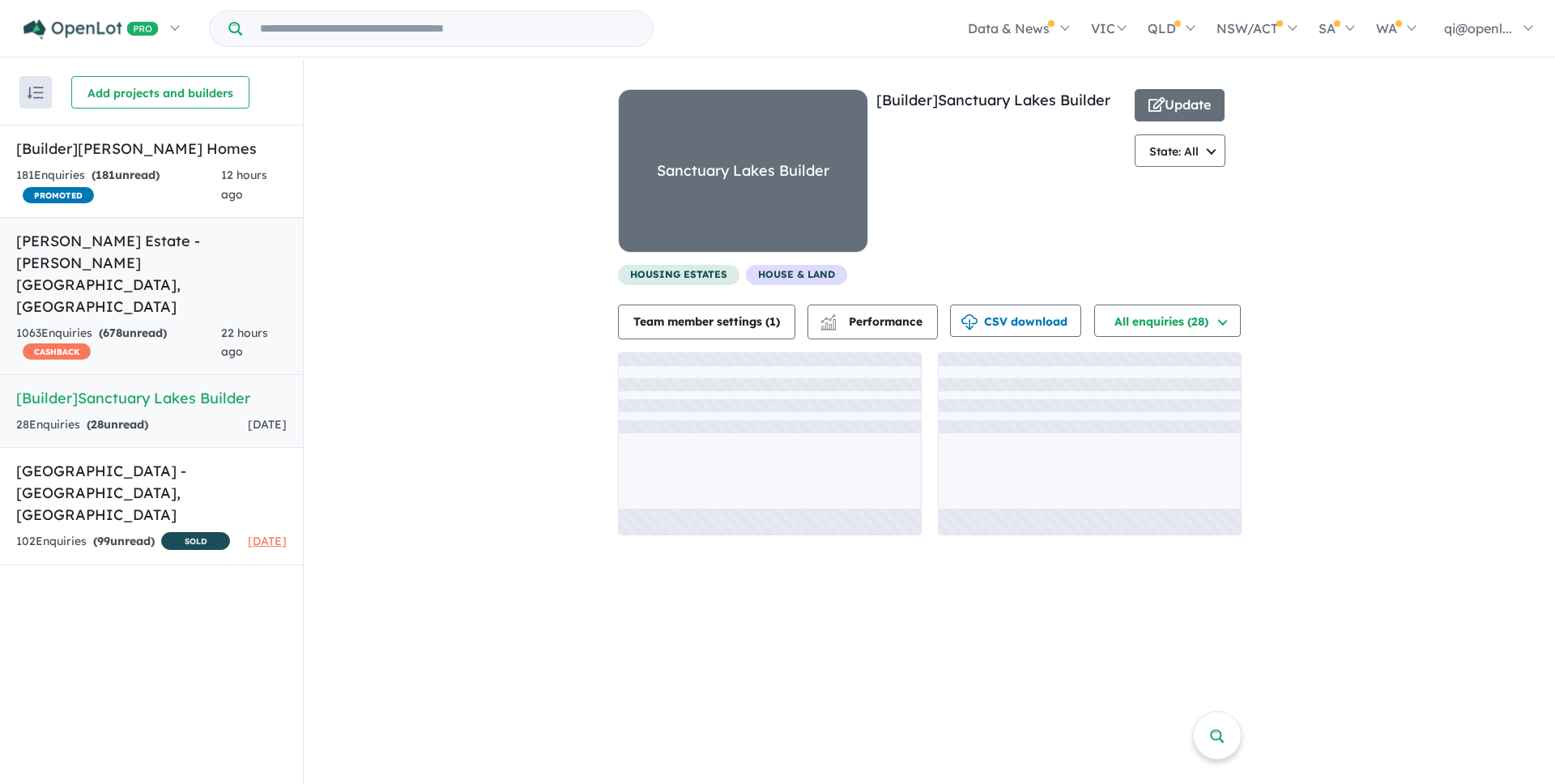
click at [231, 326] on span "22 hours ago" at bounding box center [244, 342] width 47 height 34
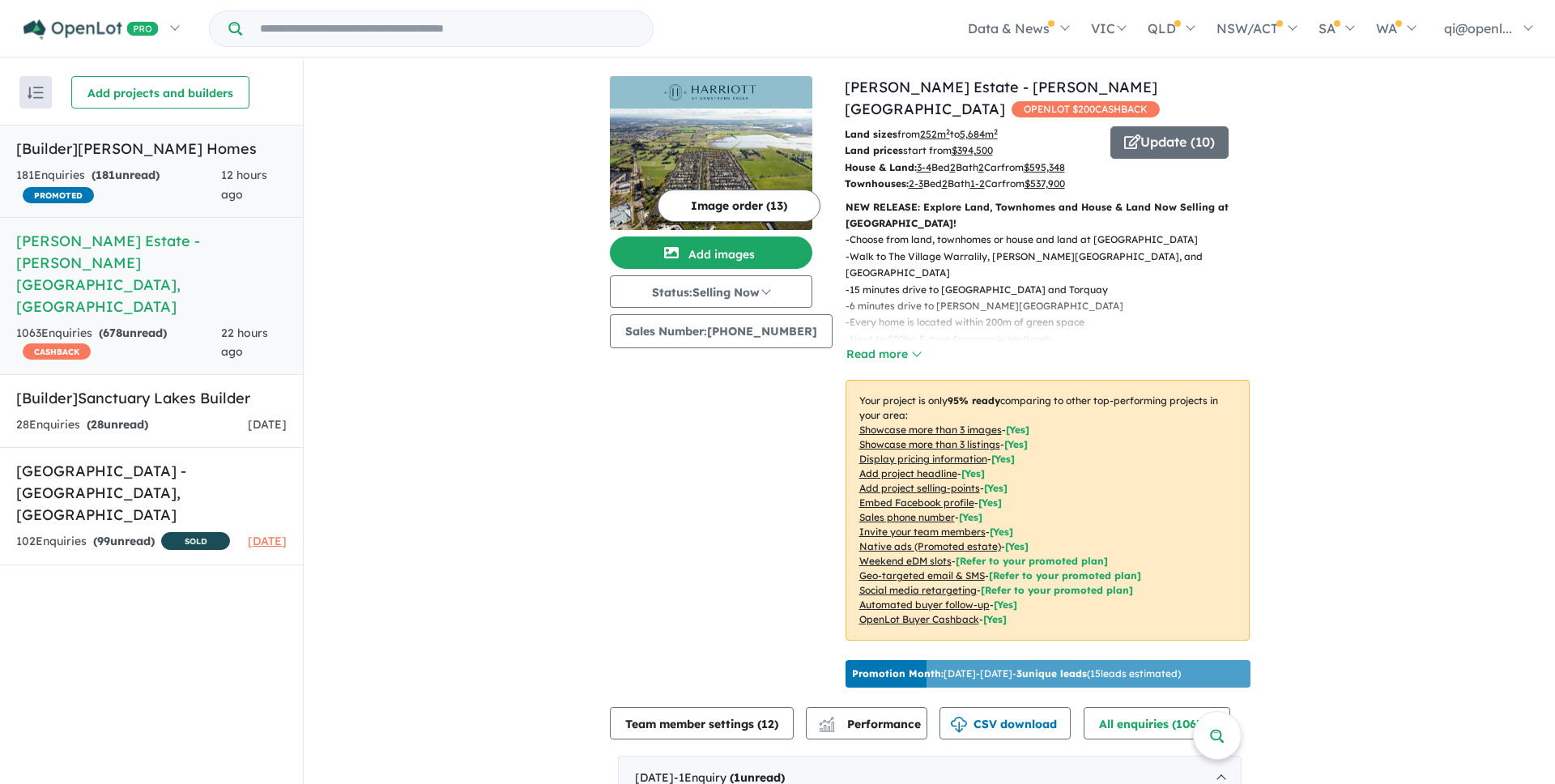
click at [161, 183] on div "181 Enquir ies ( 181 unread) PROMOTED" at bounding box center [119, 185] width 205 height 39
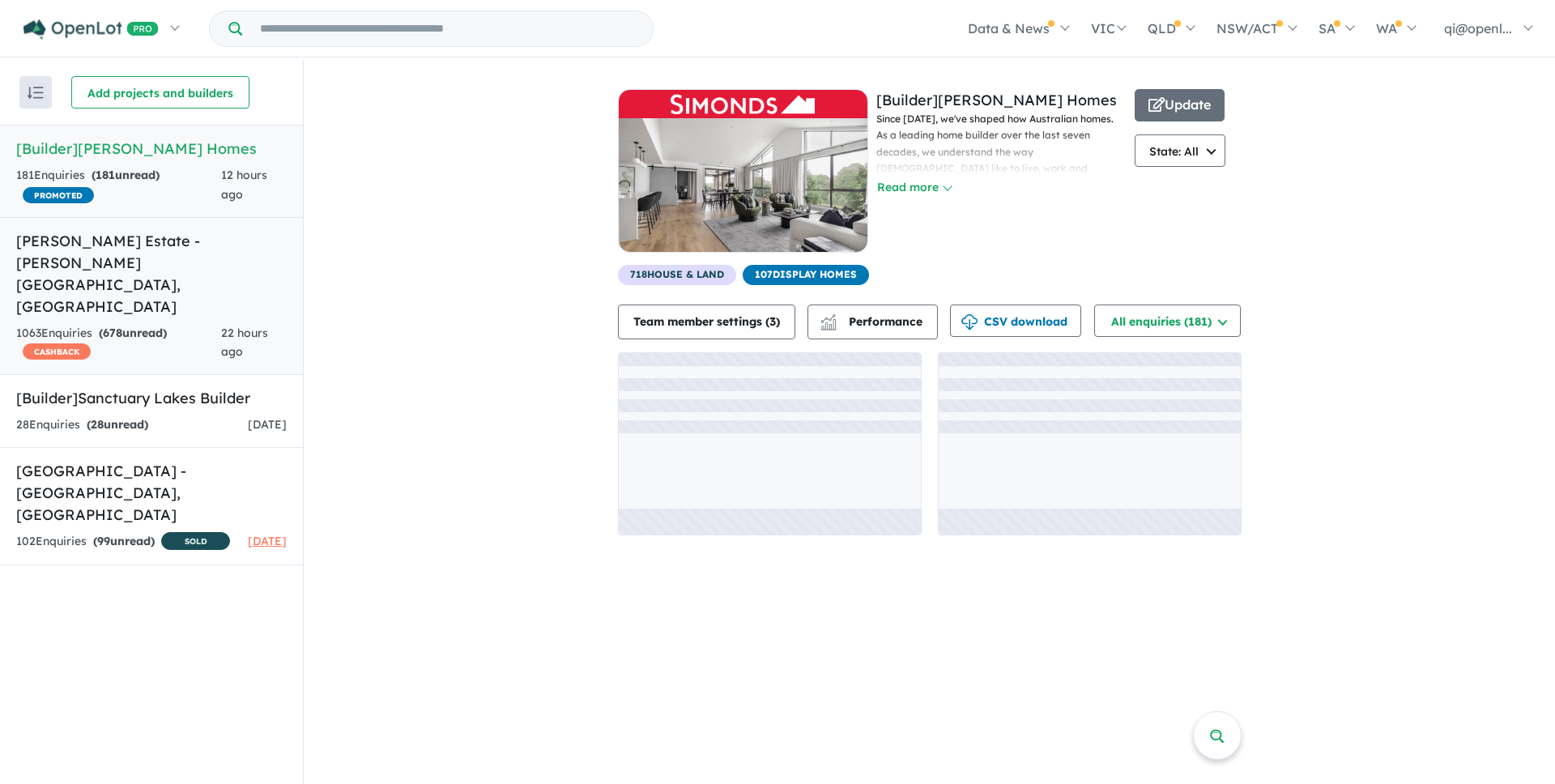
click at [189, 324] on div "1063 Enquir ies ( 678 unread) CASHBACK" at bounding box center [119, 343] width 205 height 39
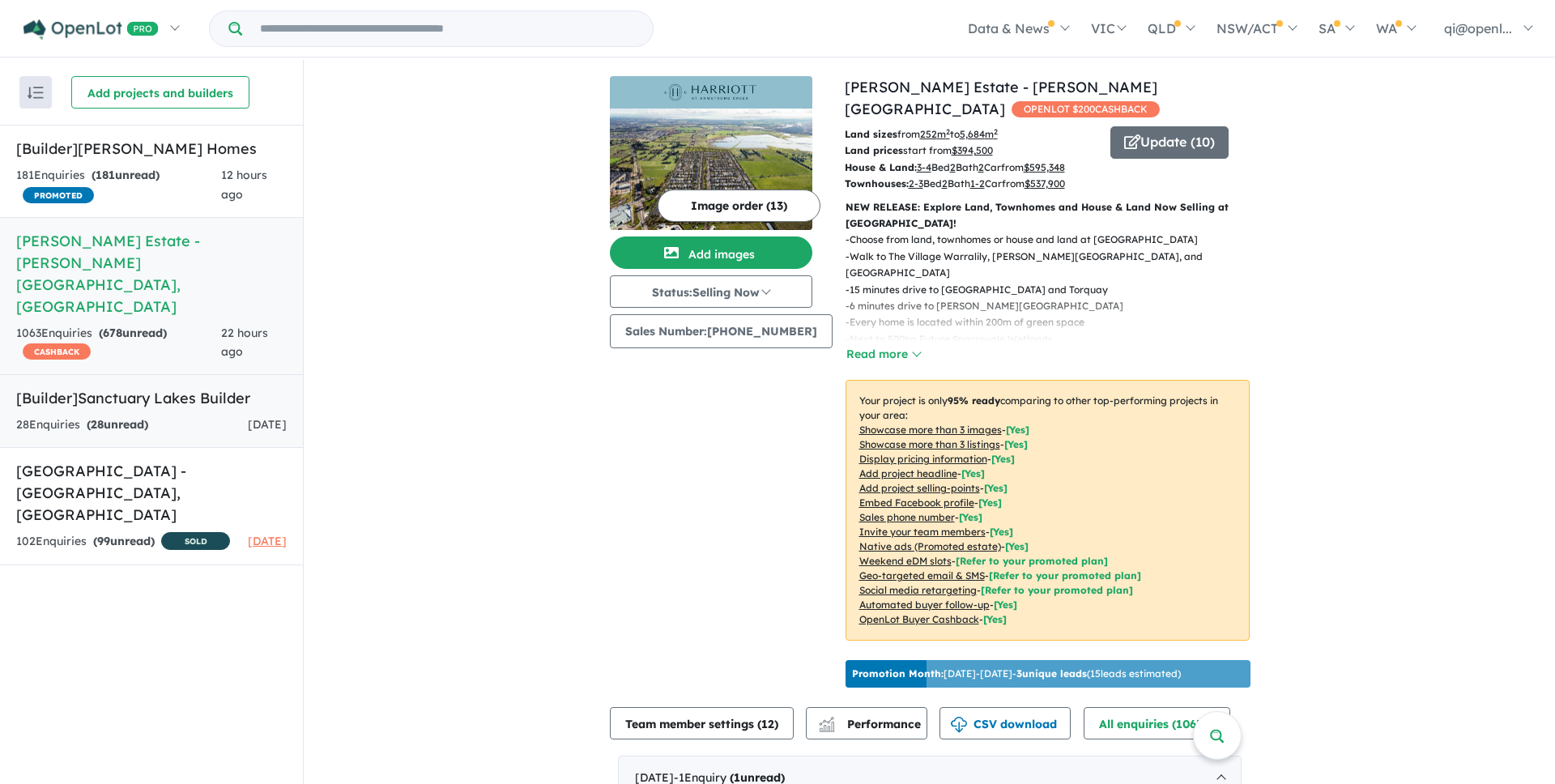
click at [149, 387] on h5 "[Builder] Sanctuary Lakes Builder" at bounding box center [152, 397] width 271 height 22
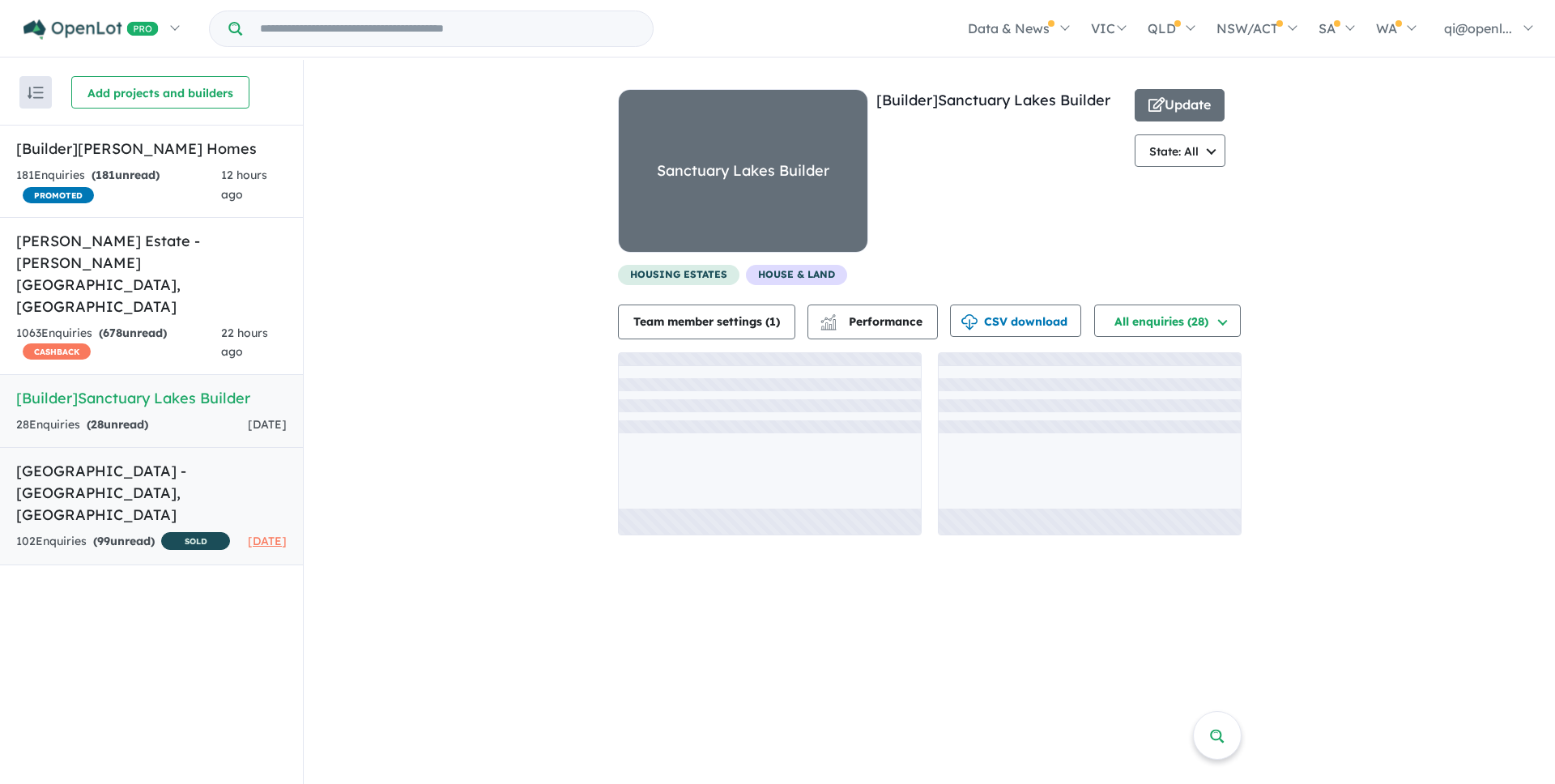
click at [185, 460] on h5 "[GEOGRAPHIC_DATA] - [GEOGRAPHIC_DATA][PERSON_NAME][GEOGRAPHIC_DATA]" at bounding box center [152, 492] width 271 height 65
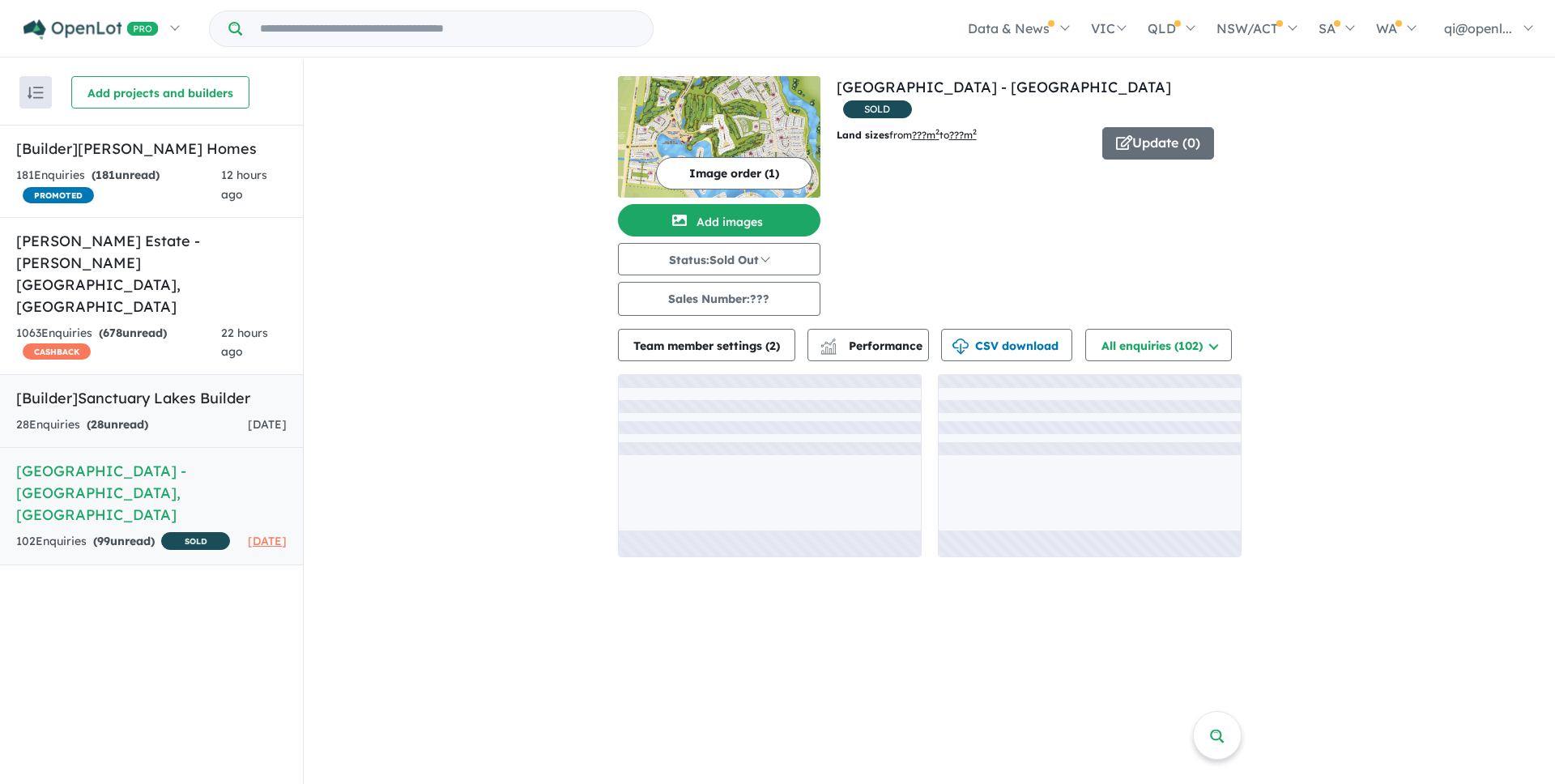
click at [196, 375] on link "[Builder] Sanctuary Lakes Builder 28 Enquir ies ( 28 unread) [DATE]" at bounding box center [151, 411] width 303 height 73
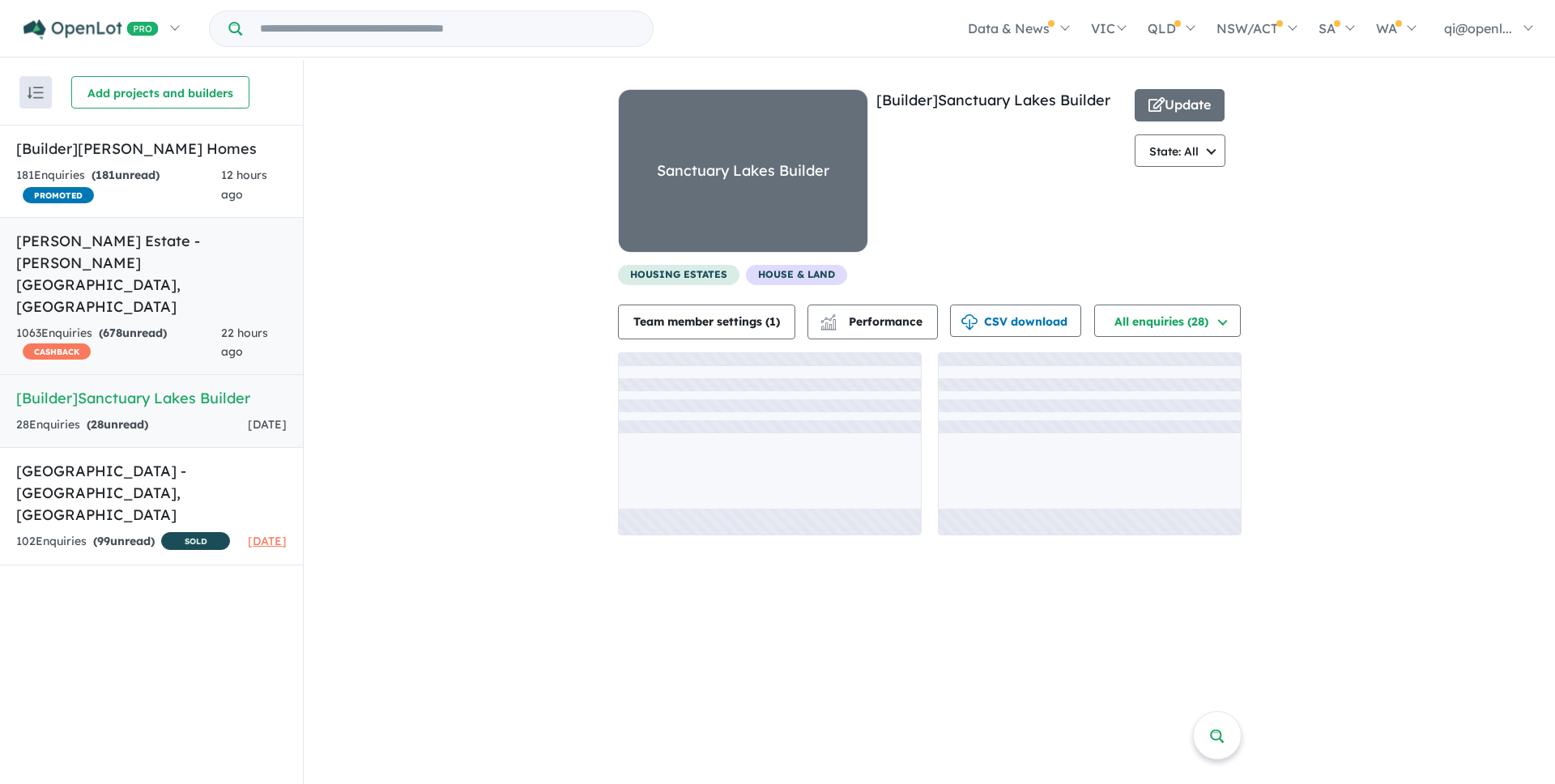
click at [195, 324] on div "1063 Enquir ies ( 678 unread) CASHBACK" at bounding box center [119, 343] width 205 height 39
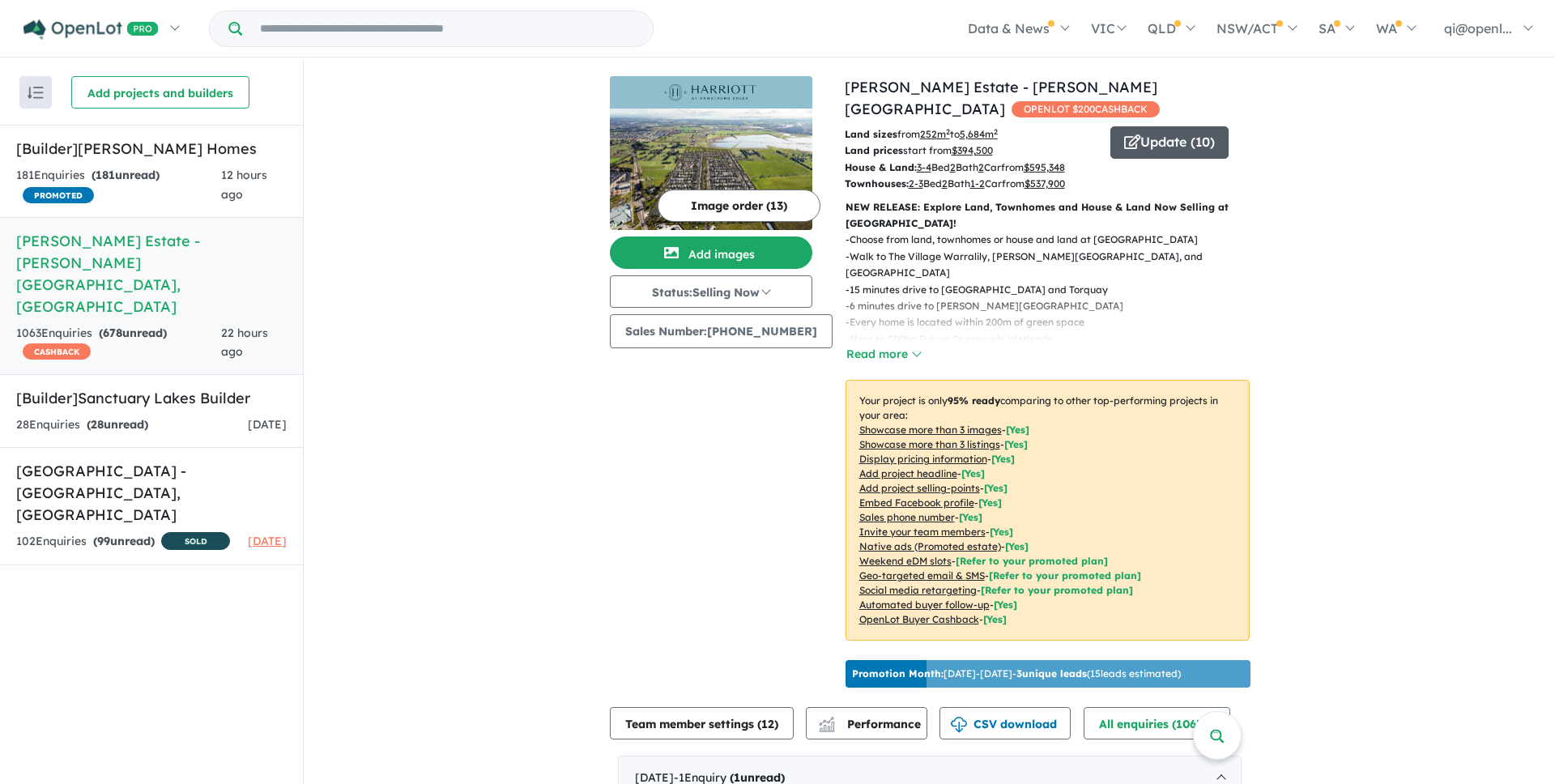
click at [1139, 127] on button "Update ( 10 )" at bounding box center [1169, 142] width 118 height 32
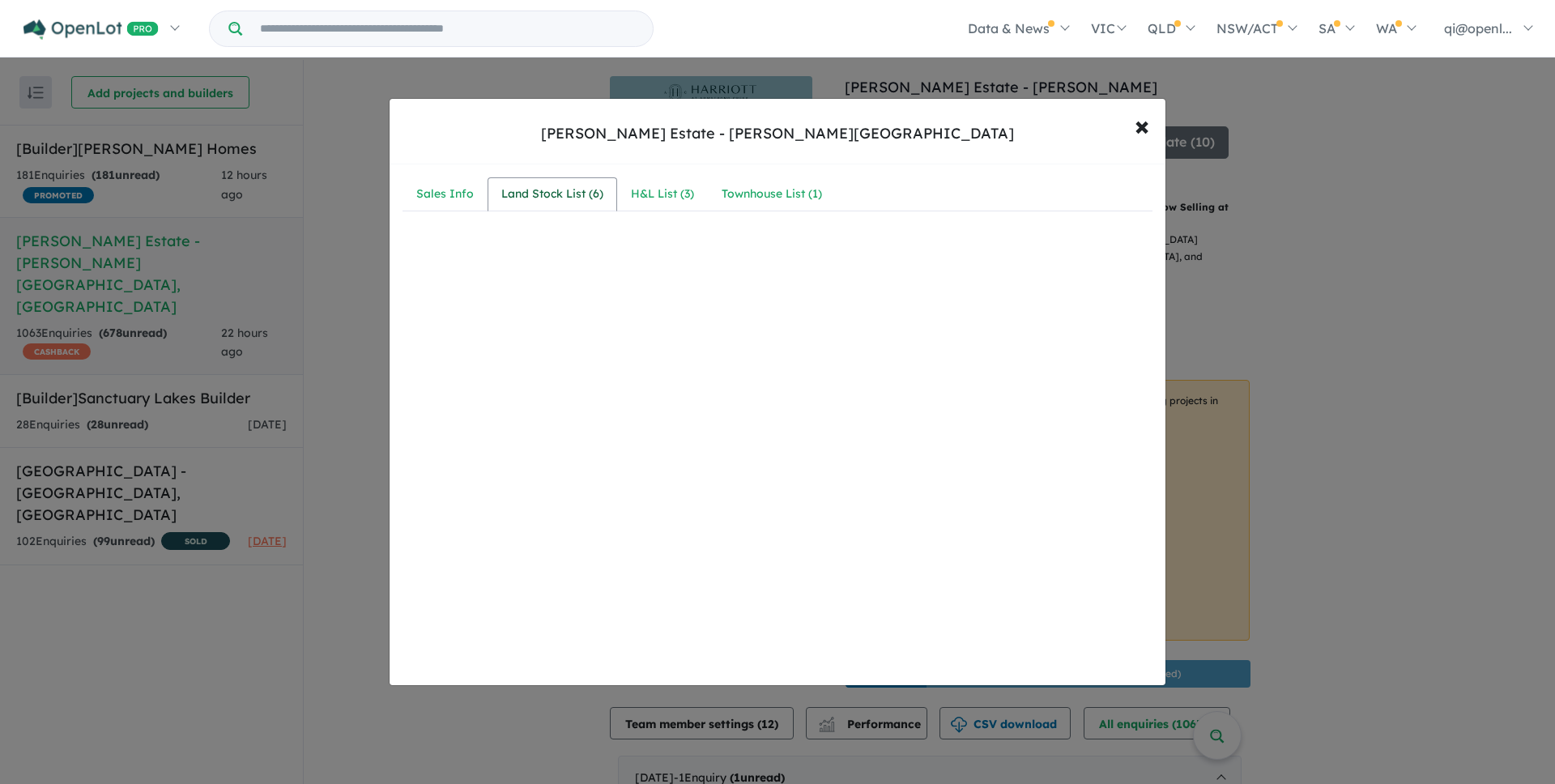
click at [587, 193] on div "Land Stock List ( 6 )" at bounding box center [552, 194] width 102 height 19
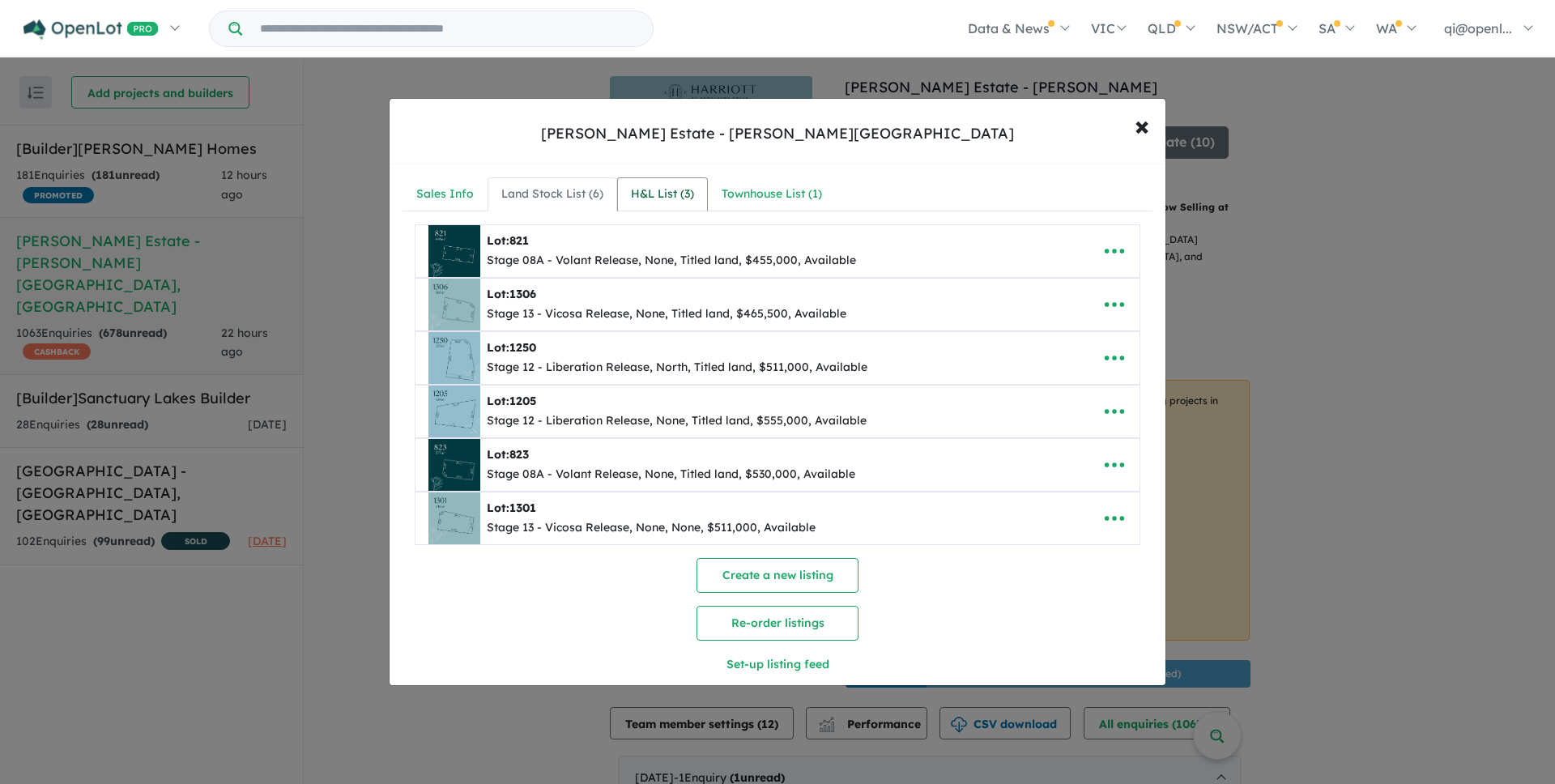
click at [658, 203] on div "H&L List ( 3 )" at bounding box center [663, 194] width 63 height 19
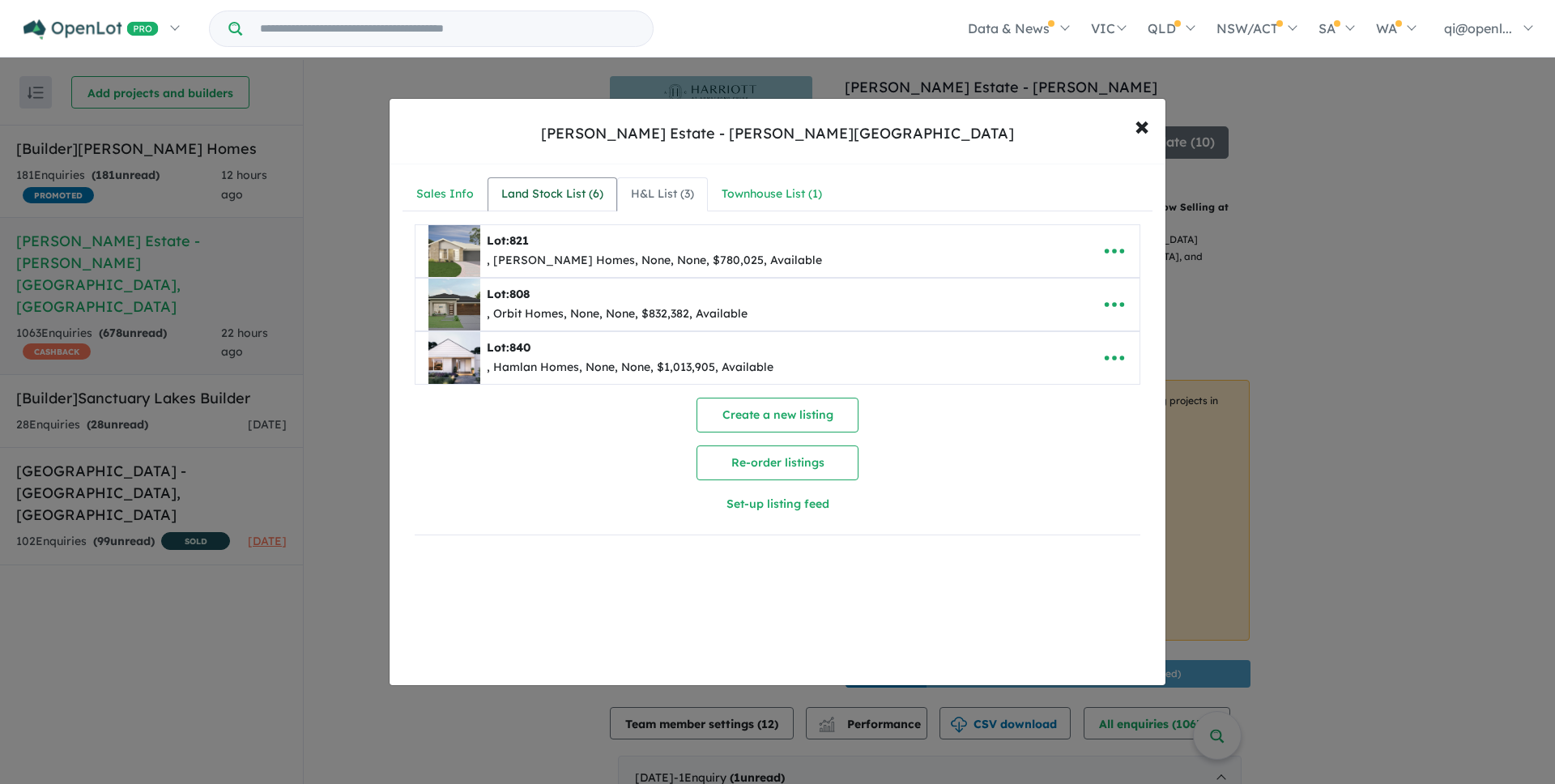
click at [568, 187] on div "Land Stock List ( 6 )" at bounding box center [552, 194] width 102 height 19
